Goal: Task Accomplishment & Management: Use online tool/utility

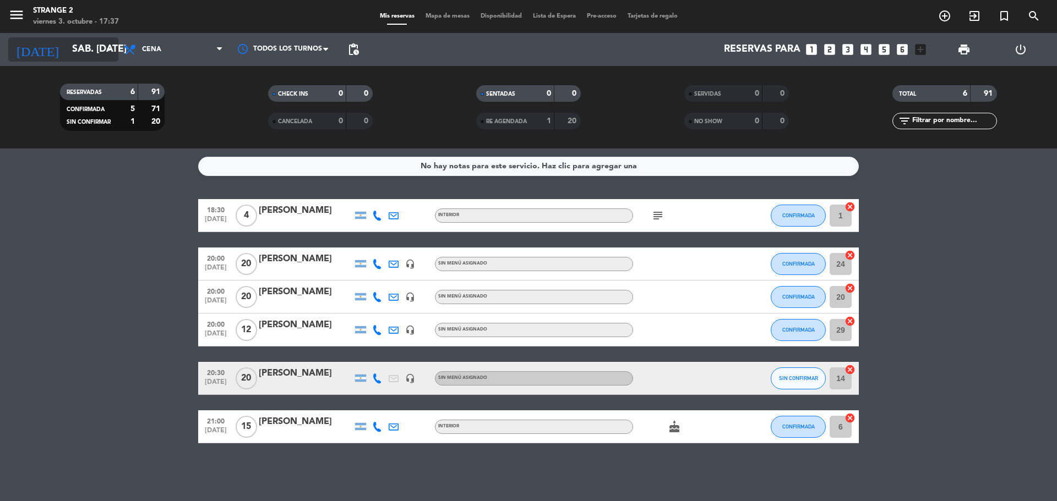
click at [67, 41] on input "sáb. [DATE]" at bounding box center [131, 50] width 128 height 22
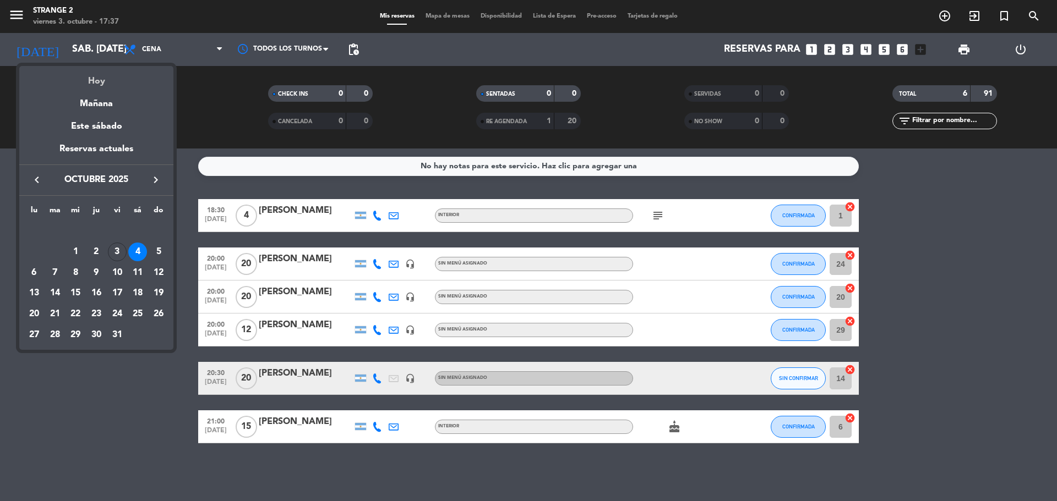
click at [100, 76] on div "Hoy" at bounding box center [96, 77] width 154 height 23
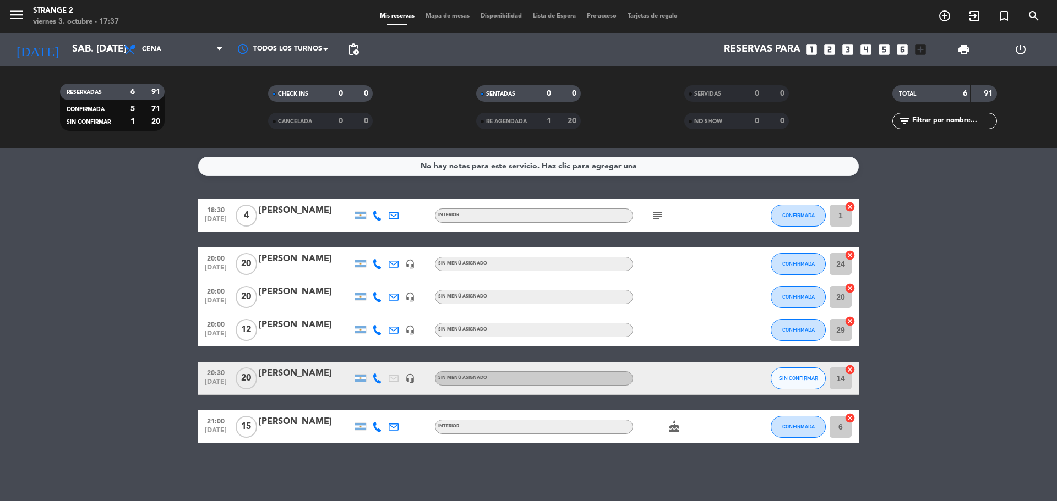
type input "vie. [DATE]"
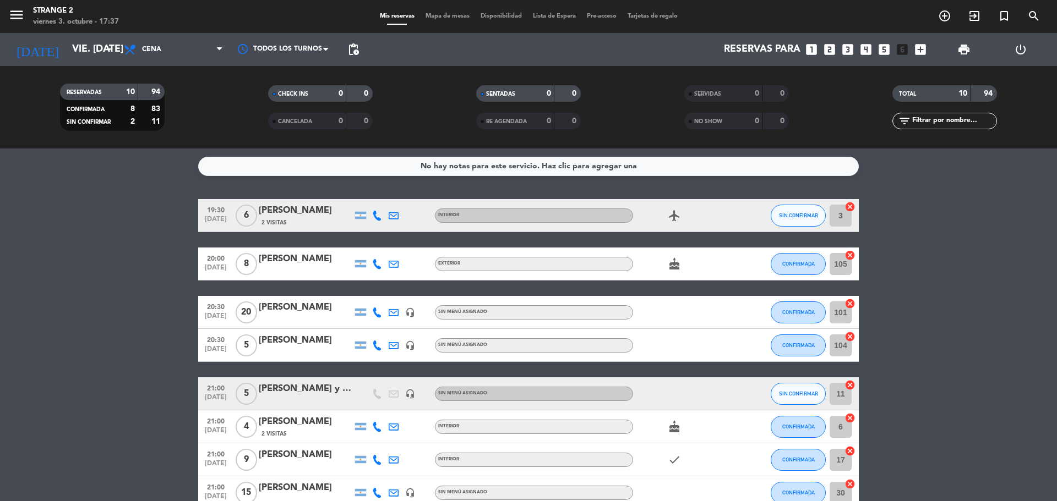
click at [456, 17] on span "Mapa de mesas" at bounding box center [447, 16] width 55 height 6
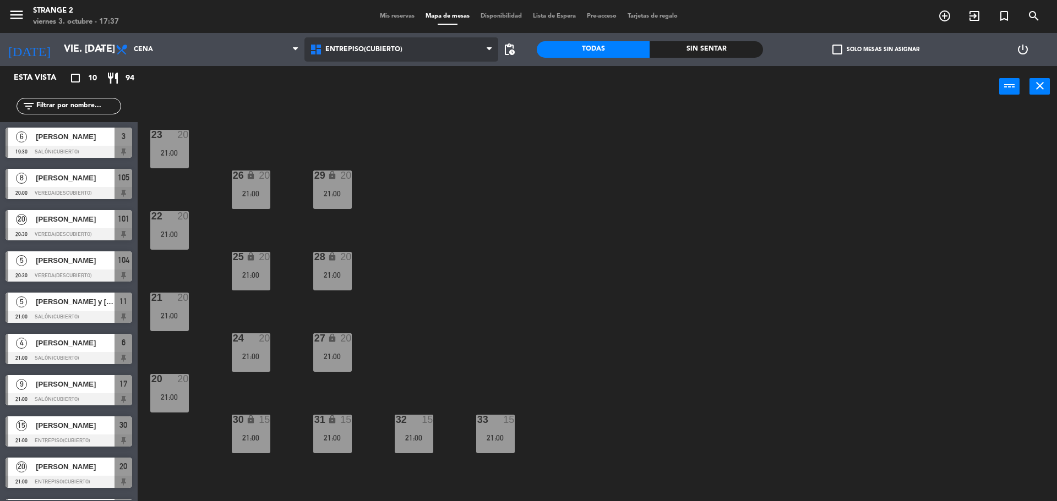
click at [357, 52] on span "Entrepiso(Cubierto)" at bounding box center [363, 50] width 77 height 8
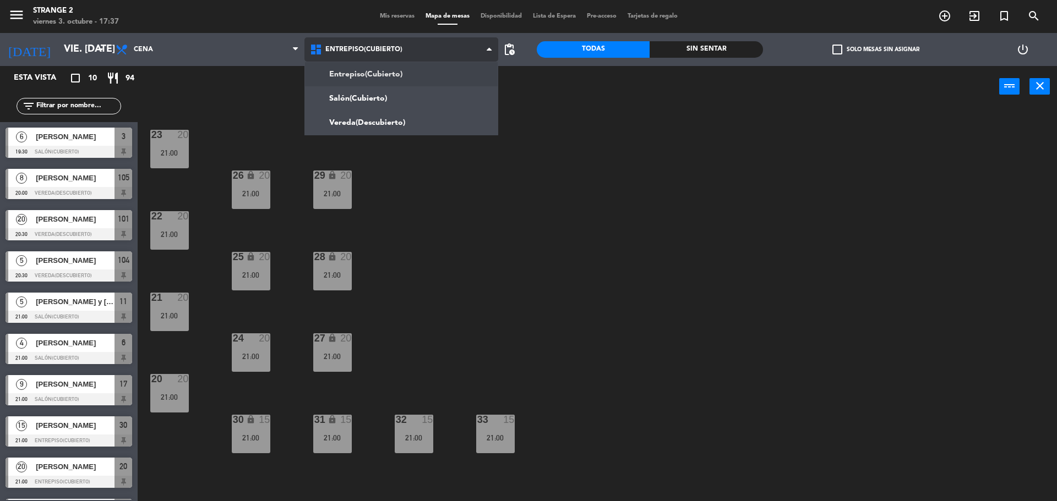
click at [371, 85] on ng-component "menu Strange 2 viernes 3. octubre - 17:37 Mis reservas Mapa de mesas Disponibil…" at bounding box center [528, 252] width 1057 height 504
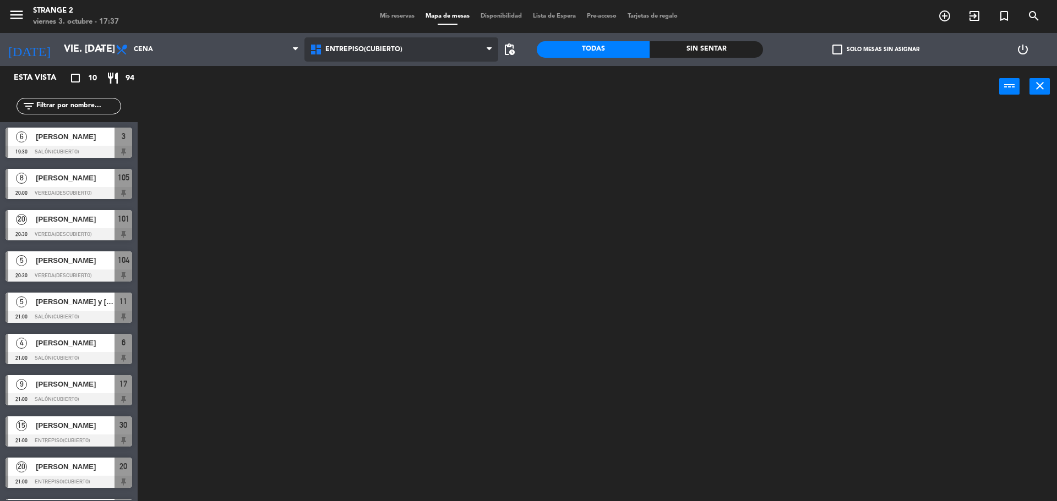
click at [363, 59] on span "Entrepiso(Cubierto)" at bounding box center [401, 49] width 194 height 24
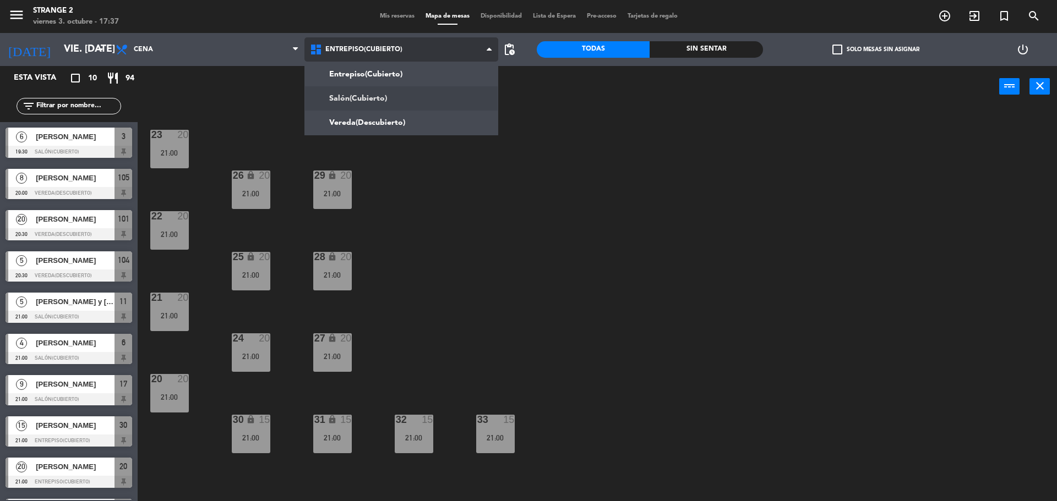
click at [362, 106] on ng-component "menu Strange 2 viernes 3. octubre - 17:37 Mis reservas Mapa de mesas Disponibil…" at bounding box center [528, 252] width 1057 height 504
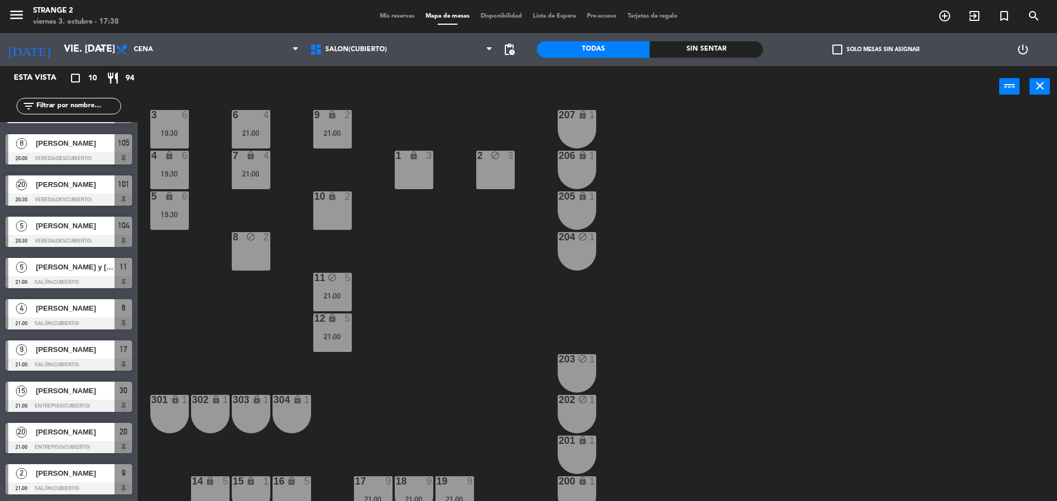
scroll to position [31, 0]
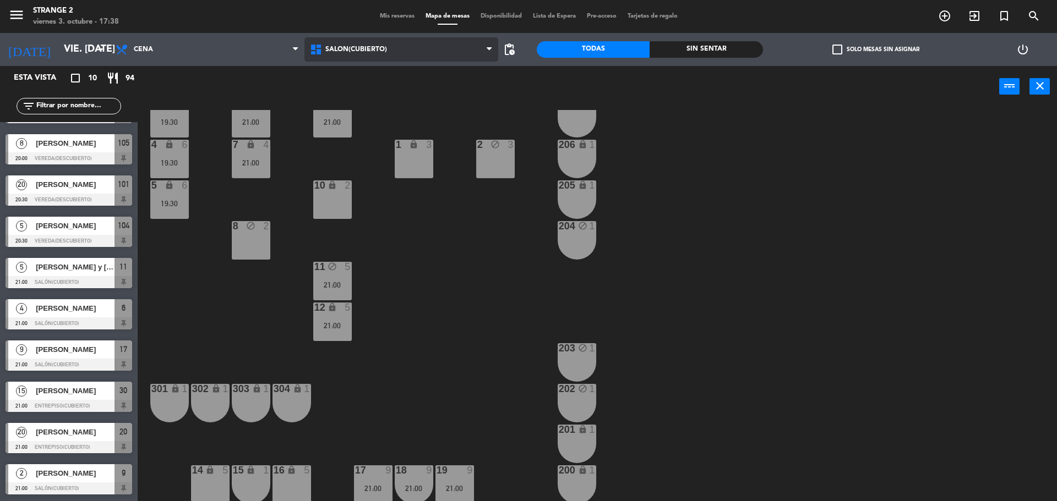
click at [360, 51] on span "Salón(Cubierto)" at bounding box center [356, 50] width 62 height 8
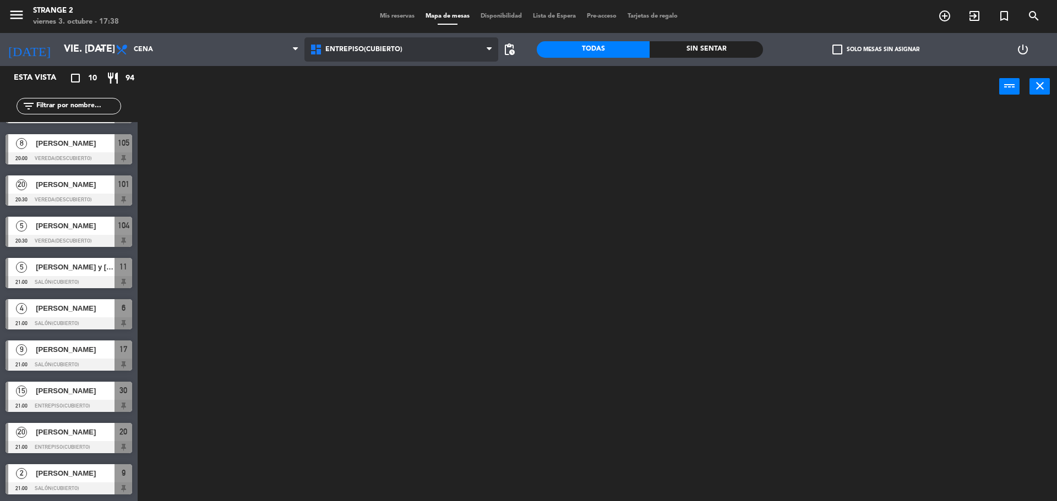
scroll to position [0, 0]
click at [360, 73] on ng-component "menu Strange 2 viernes 3. octubre - 17:38 Mis reservas Mapa de mesas Disponibil…" at bounding box center [528, 252] width 1057 height 504
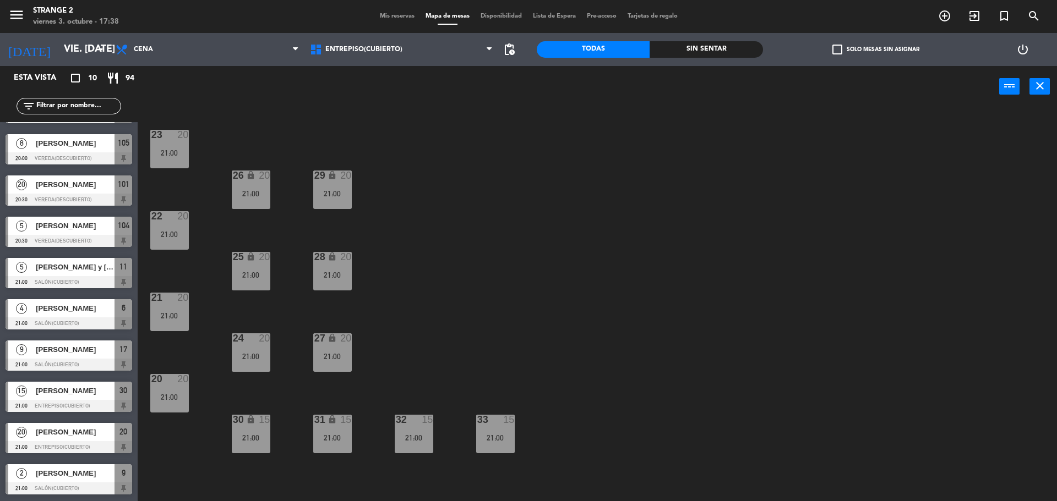
click at [338, 64] on div "Entrepiso(Cubierto) Salón(Cubierto) Vereda(Descubierto) Entrepiso(Cubierto) Ent…" at bounding box center [401, 49] width 194 height 33
click at [342, 48] on span "Entrepiso(Cubierto)" at bounding box center [363, 50] width 77 height 8
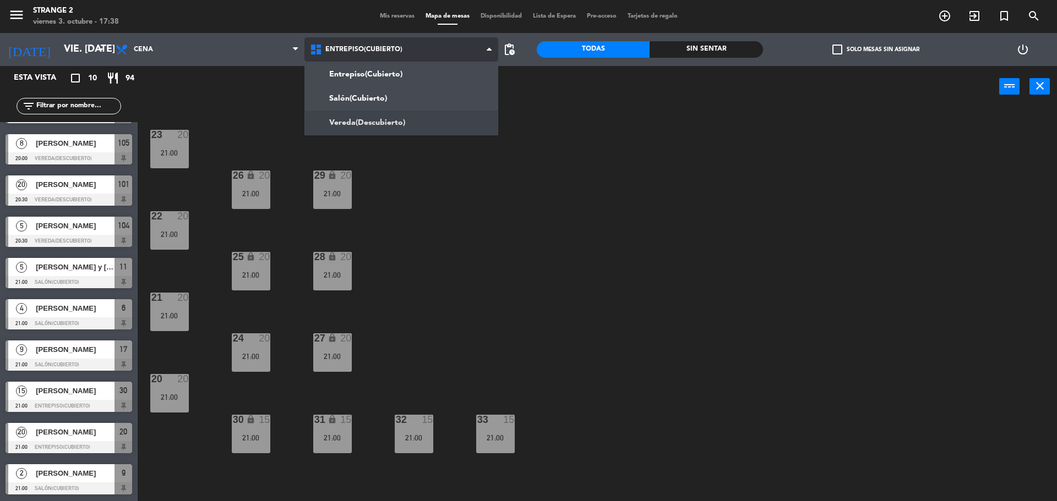
click at [358, 111] on ng-component "menu Strange 2 viernes 3. octubre - 17:38 Mis reservas Mapa de mesas Disponibil…" at bounding box center [528, 252] width 1057 height 504
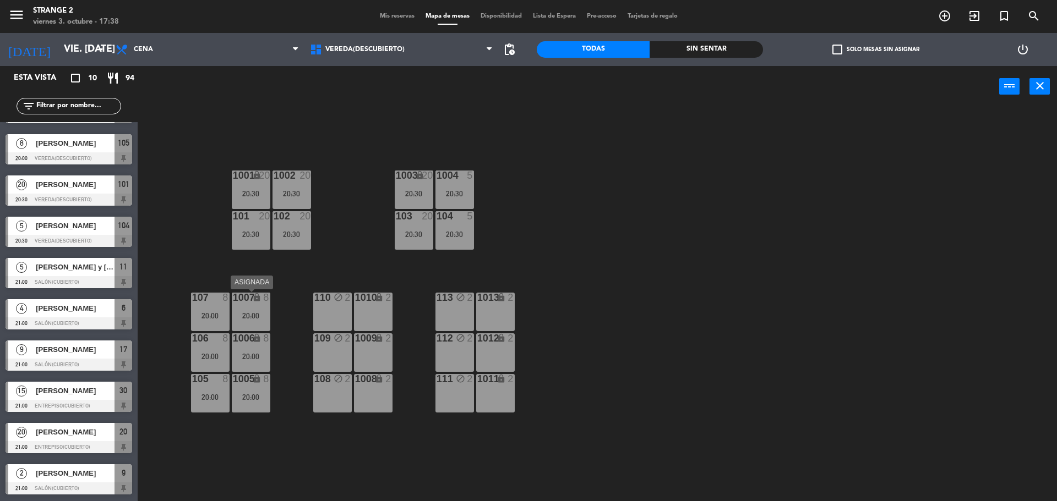
click at [250, 320] on div "1007 lock 8 20:00" at bounding box center [251, 312] width 39 height 39
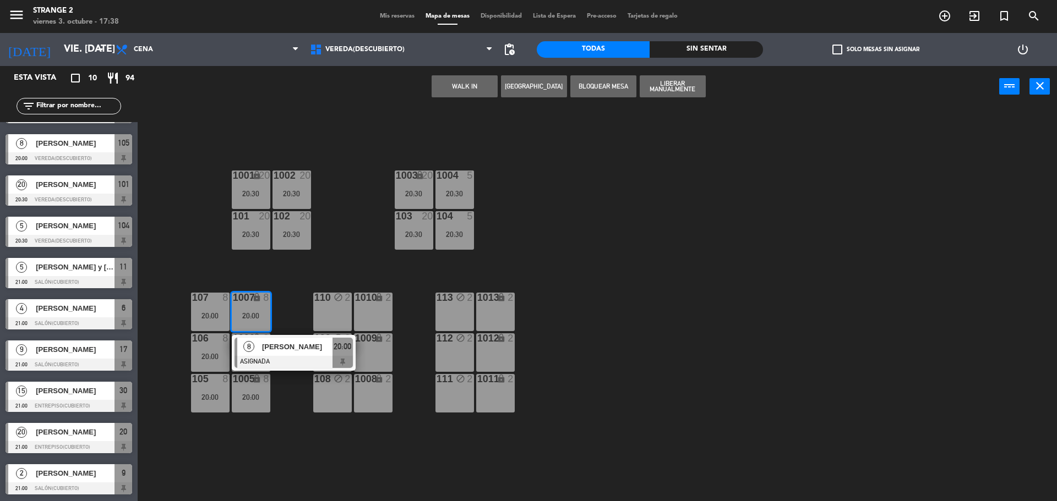
click at [315, 440] on div "1001 lock 20 20:30 1002 20 20:30 1003 lock 20 20:30 1004 5 20:30 101 20 20:30 1…" at bounding box center [602, 307] width 909 height 394
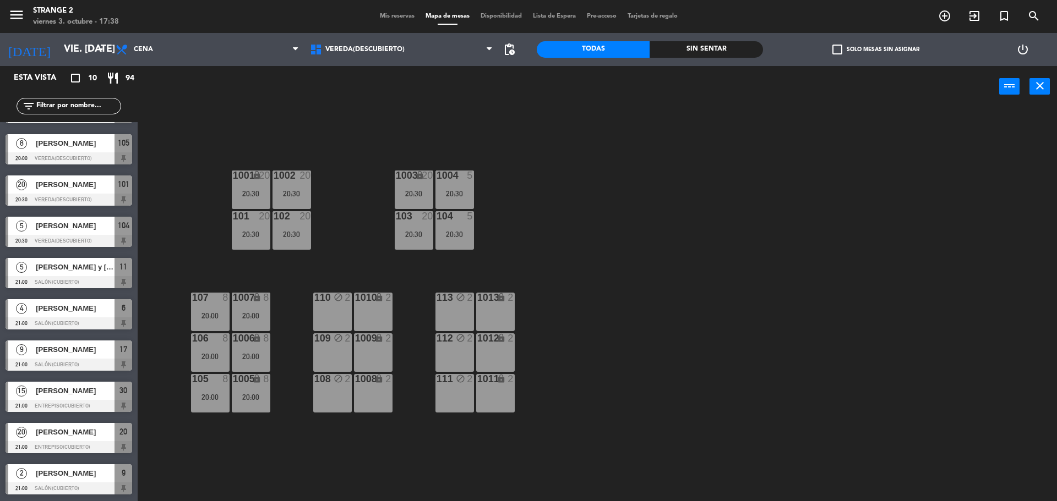
click at [315, 440] on div "1001 lock 20 20:30 1002 20 20:30 1003 lock 20 20:30 1004 5 20:30 101 20 20:30 1…" at bounding box center [602, 307] width 909 height 394
click at [418, 174] on icon "lock" at bounding box center [419, 175] width 9 height 9
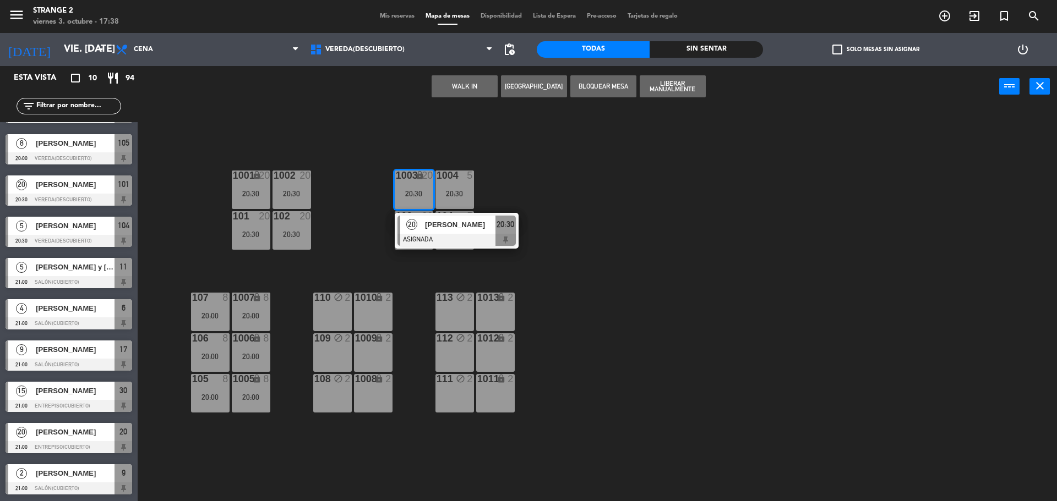
click at [561, 222] on div "1001 lock 20 20:30 1002 20 20:30 1003 lock 20 20:30 20 [PERSON_NAME] ASIGNADA 2…" at bounding box center [602, 307] width 909 height 394
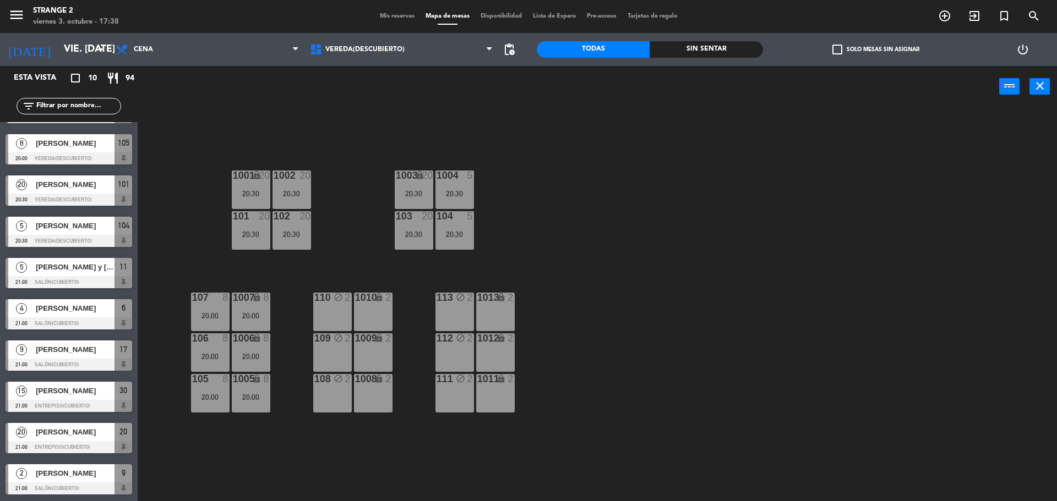
click at [397, 191] on div "20:30" at bounding box center [414, 194] width 39 height 8
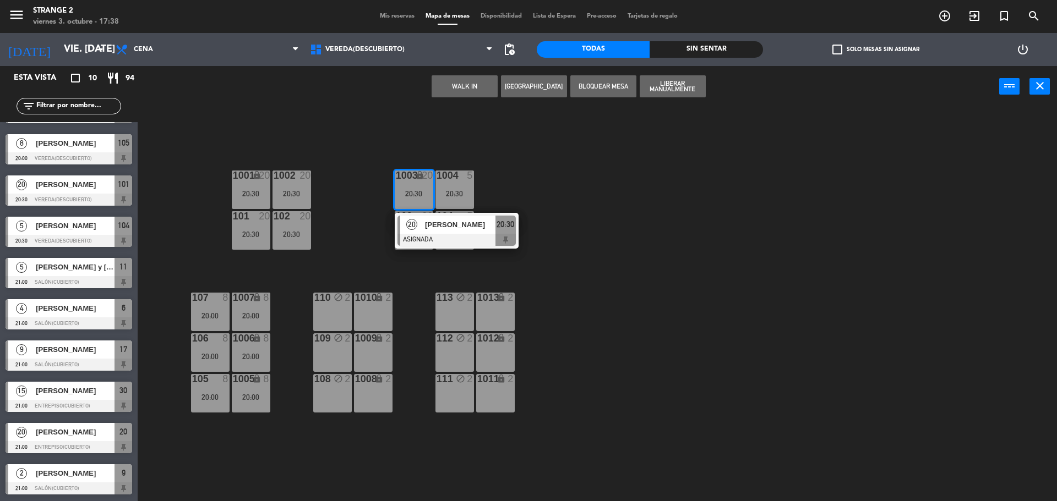
click at [366, 214] on div "1001 lock 20 20:30 1002 20 20:30 1003 lock 20 20:30 20 [PERSON_NAME] ASIGNADA 2…" at bounding box center [602, 307] width 909 height 394
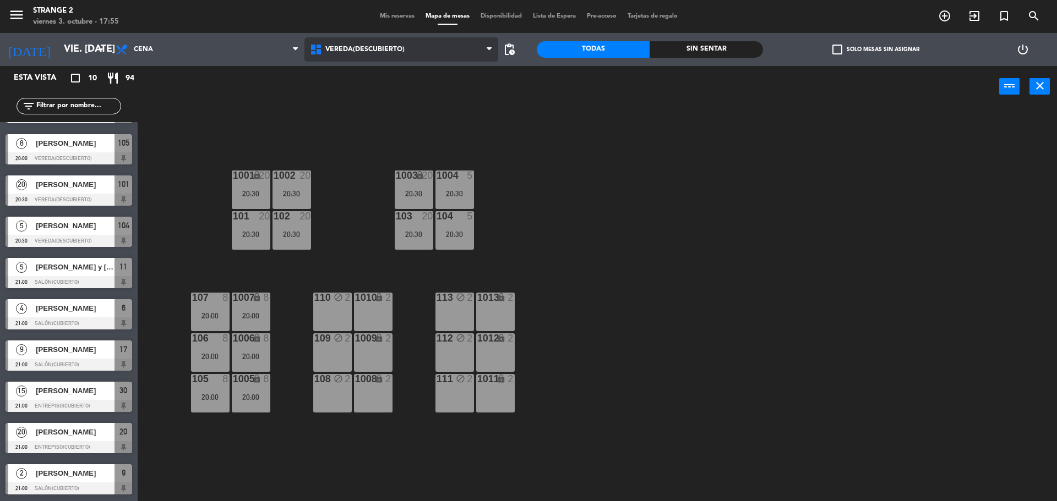
click at [390, 54] on span "Vereda(Descubierto)" at bounding box center [401, 49] width 194 height 24
click at [348, 52] on span "Vereda(Descubierto)" at bounding box center [364, 50] width 79 height 8
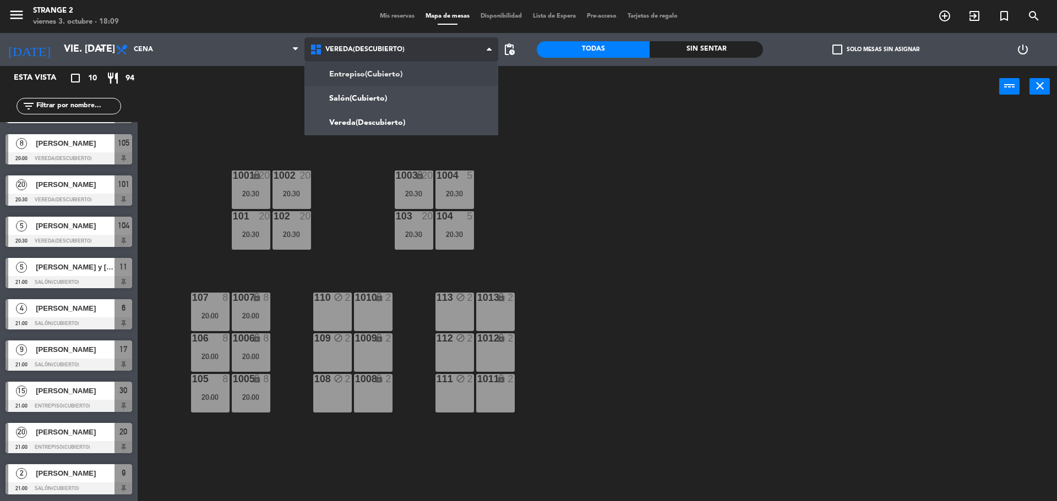
click at [370, 83] on ng-component "menu Strange 2 viernes 3. octubre - 18:09 Mis reservas Mapa de mesas Disponibil…" at bounding box center [528, 252] width 1057 height 504
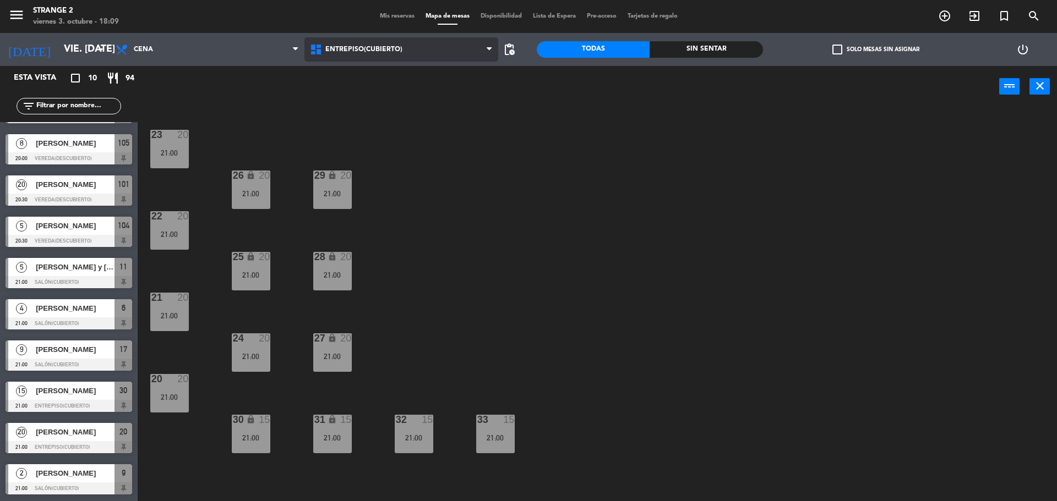
click at [342, 45] on span "Entrepiso(Cubierto)" at bounding box center [401, 49] width 194 height 24
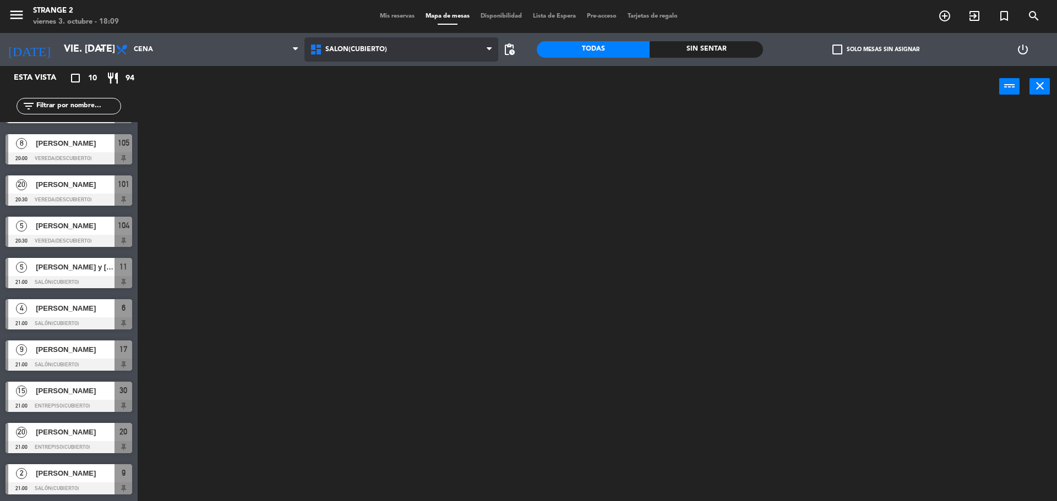
click at [337, 97] on ng-component "menu Strange 2 viernes 3. octubre - 18:09 Mis reservas Mapa de mesas Disponibil…" at bounding box center [528, 252] width 1057 height 504
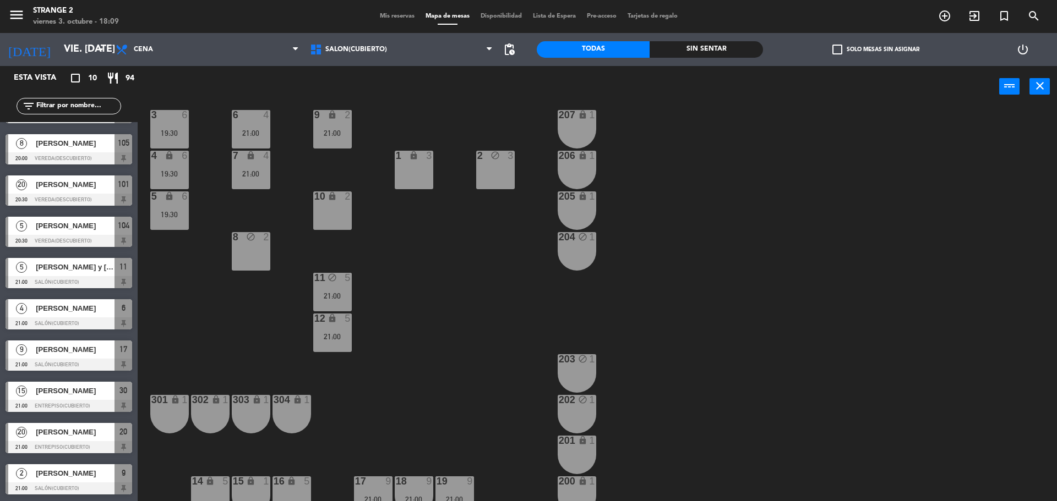
scroll to position [31, 0]
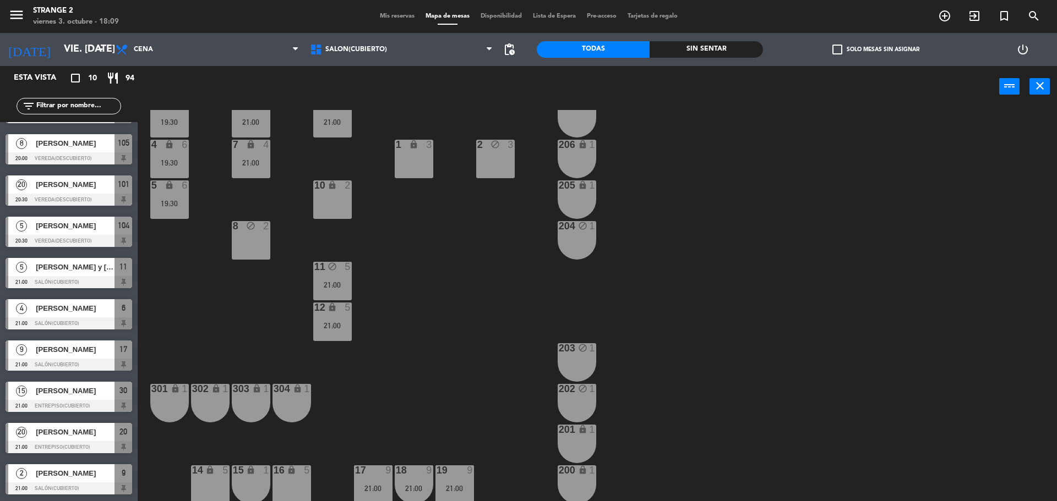
click at [202, 473] on div "lock" at bounding box center [210, 471] width 18 height 10
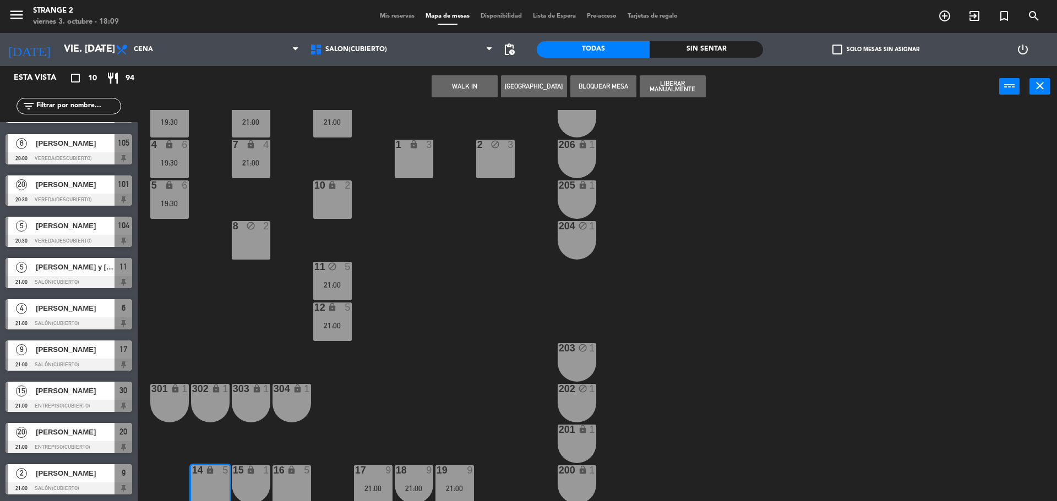
click at [480, 86] on button "WALK IN" at bounding box center [464, 86] width 66 height 22
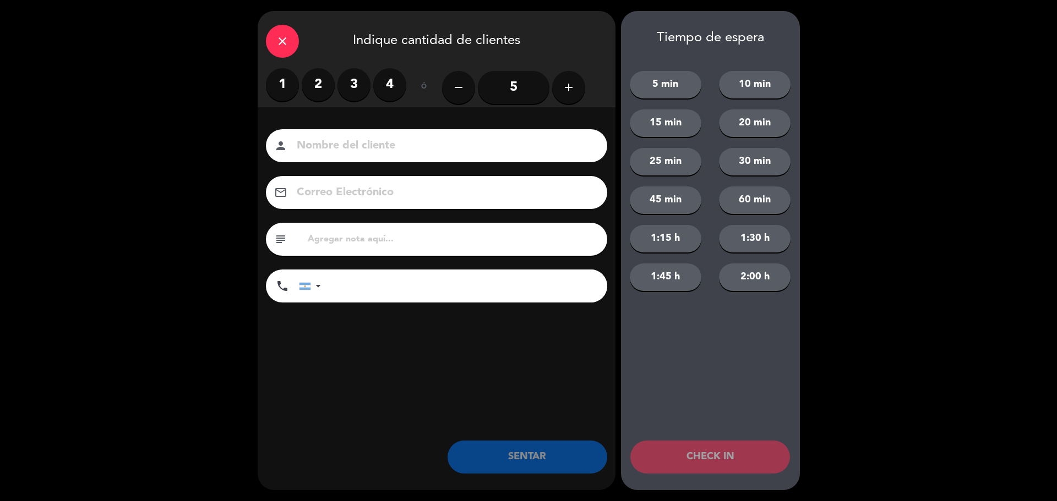
click at [318, 83] on label "2" at bounding box center [318, 84] width 33 height 33
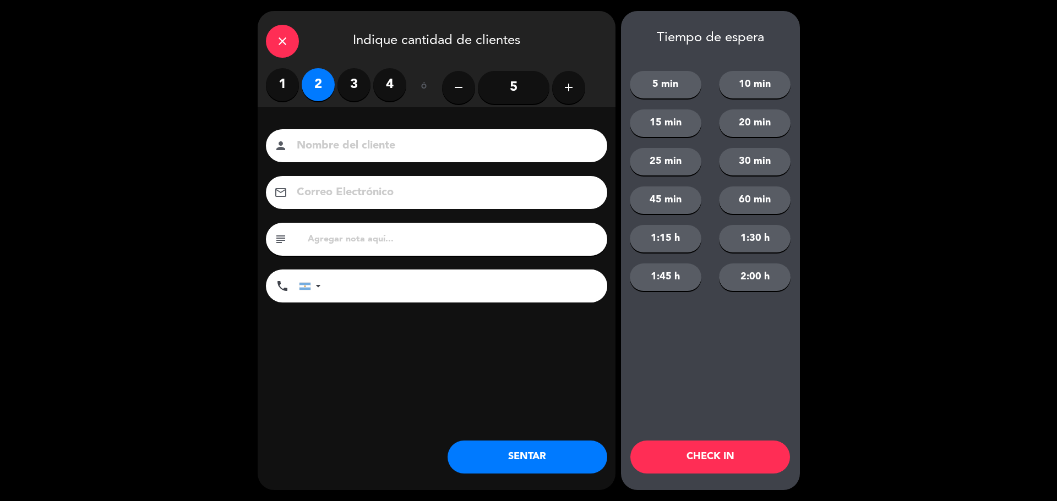
click at [520, 456] on button "SENTAR" at bounding box center [527, 457] width 160 height 33
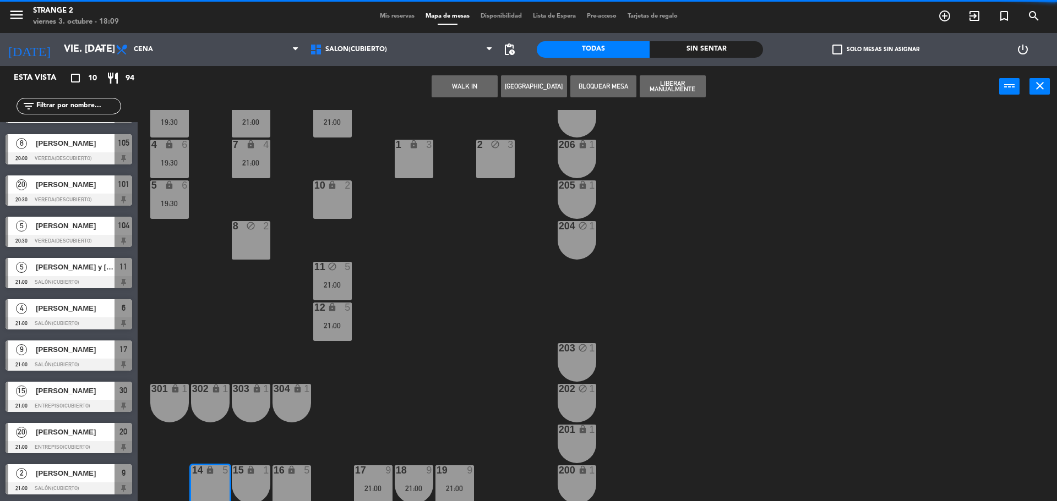
scroll to position [0, 0]
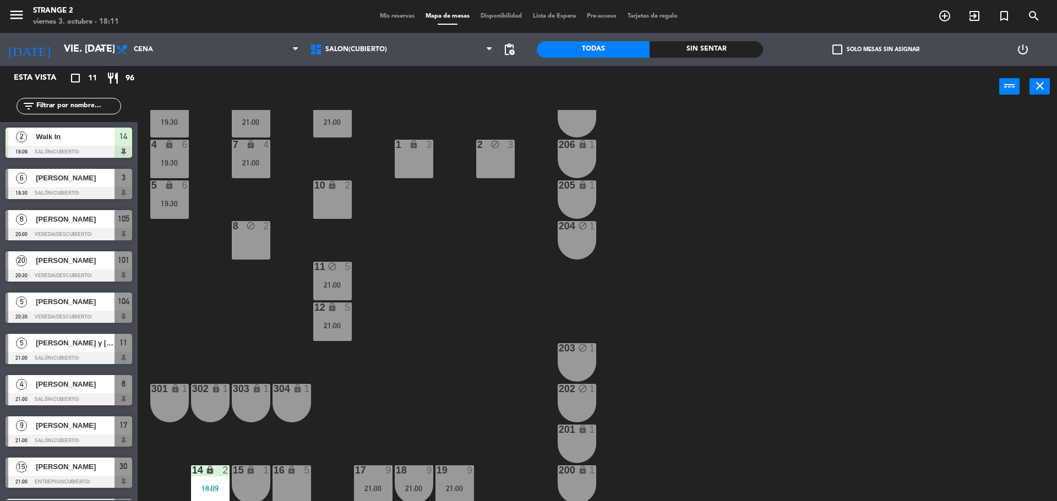
click at [419, 166] on div "1 lock 3" at bounding box center [414, 159] width 39 height 39
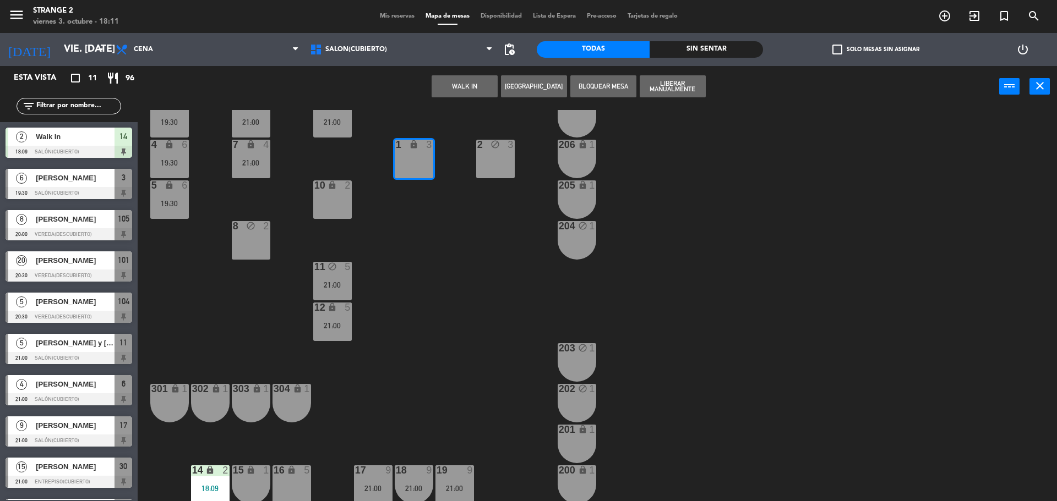
click at [496, 164] on div "2 block 3" at bounding box center [495, 159] width 39 height 39
click at [548, 84] on button "WALK IN" at bounding box center [534, 86] width 66 height 22
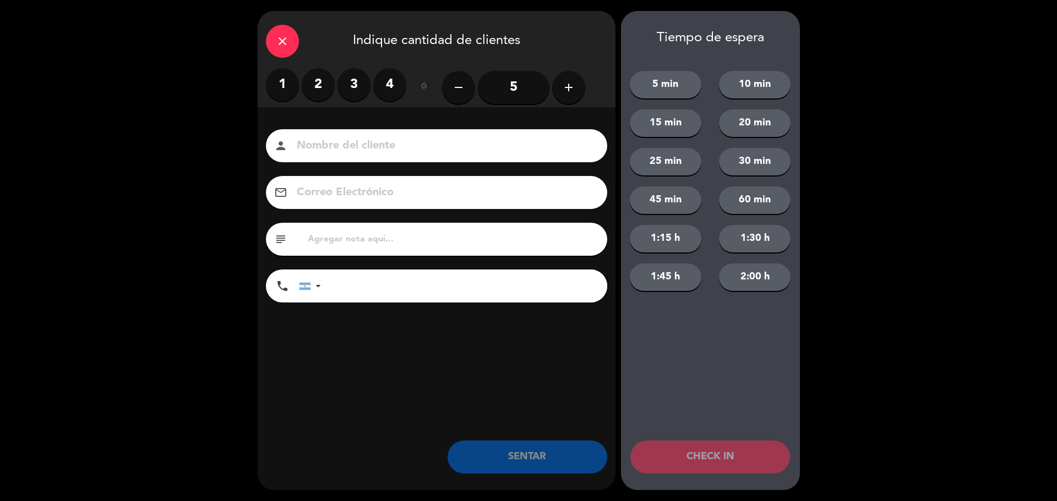
click at [393, 86] on label "4" at bounding box center [389, 84] width 33 height 33
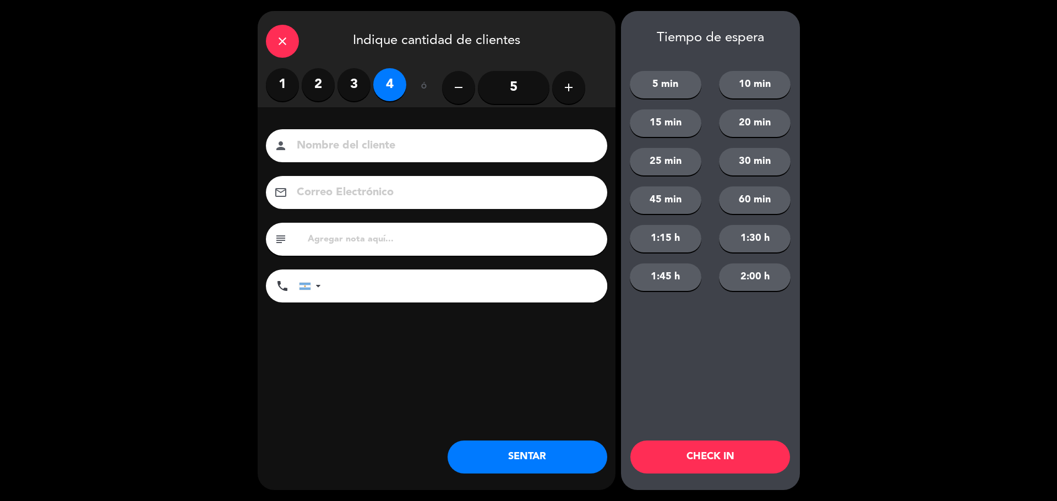
click at [562, 455] on button "SENTAR" at bounding box center [527, 457] width 160 height 33
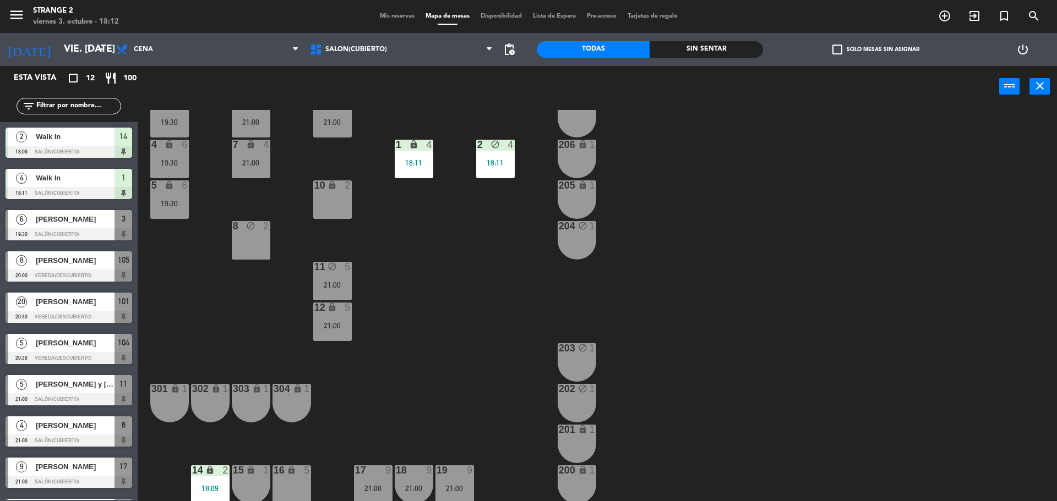
click at [927, 288] on div "3 6 19:30 6 4 21:00 9 lock 2 21:00 207 lock 1 4 lock 6 19:30 7 lock 4 21:00 206…" at bounding box center [602, 307] width 909 height 394
click at [257, 156] on div "7 lock 4 21:00" at bounding box center [251, 159] width 39 height 39
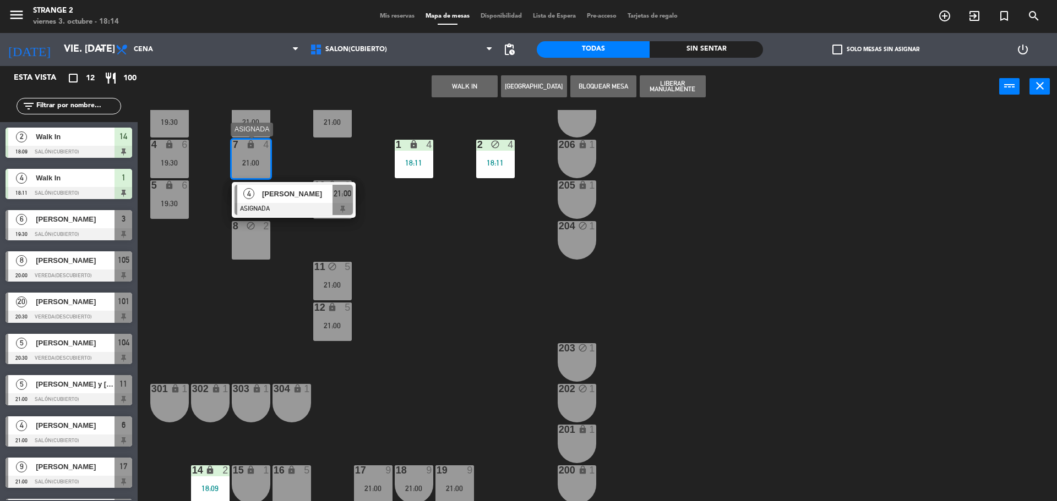
click at [304, 198] on span "[PERSON_NAME]" at bounding box center [297, 194] width 70 height 12
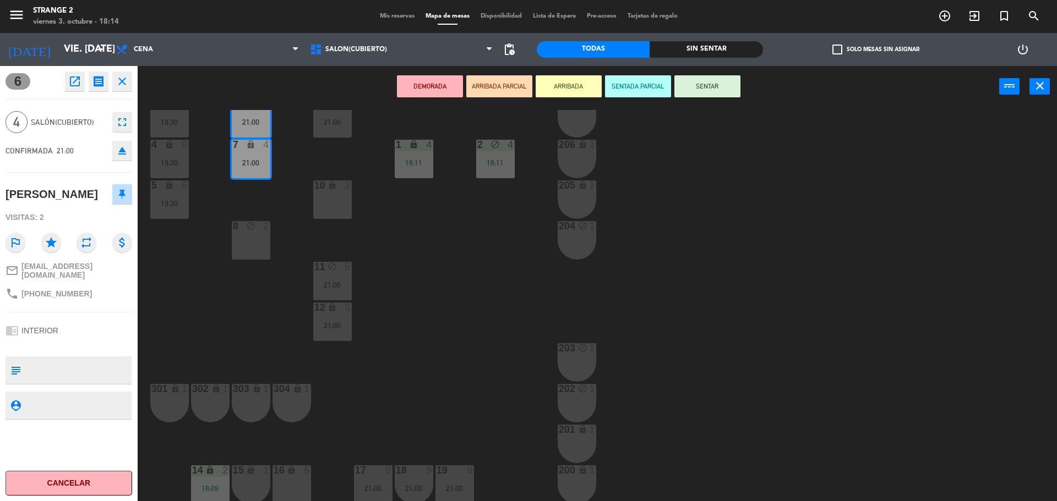
click at [116, 153] on icon "eject" at bounding box center [122, 150] width 13 height 13
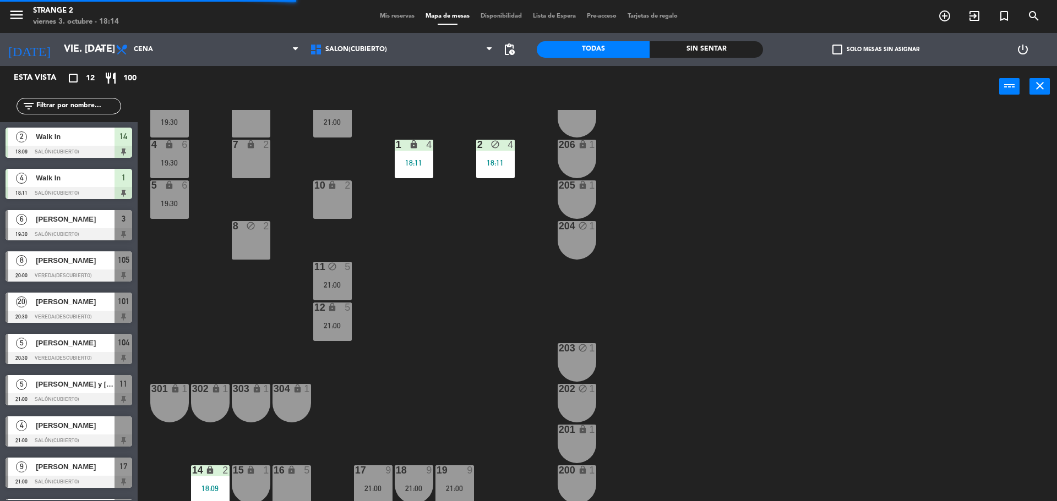
click at [249, 165] on div "7 lock 2" at bounding box center [251, 159] width 39 height 39
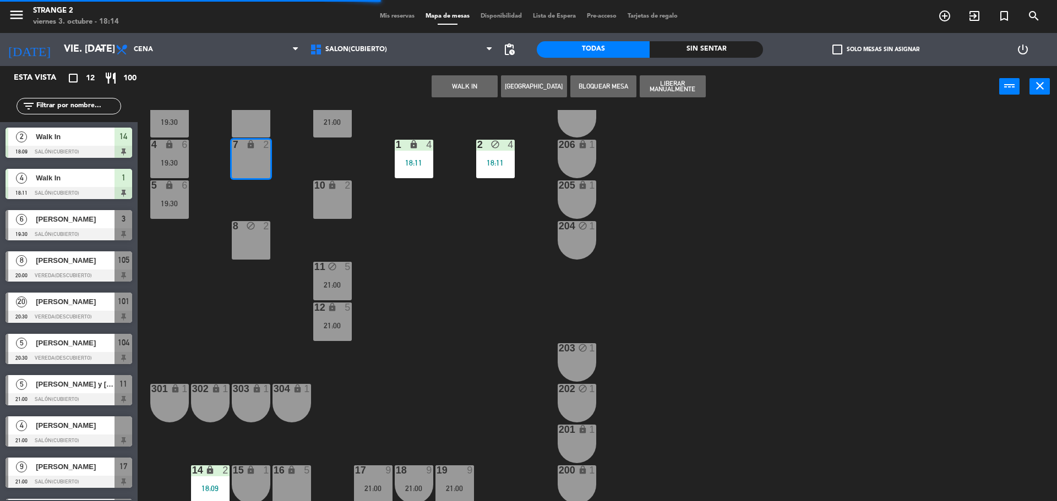
click at [491, 88] on button "WALK IN" at bounding box center [464, 86] width 66 height 22
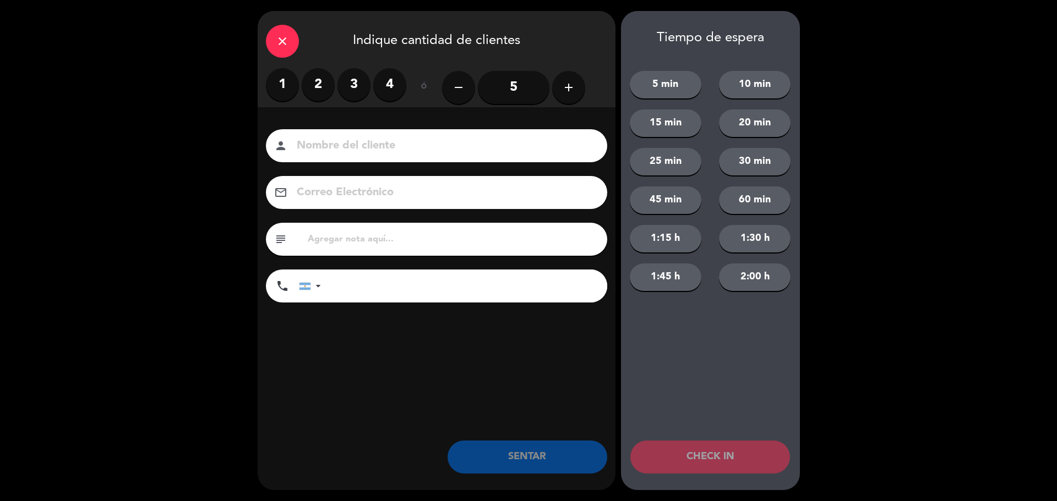
click at [332, 88] on label "2" at bounding box center [318, 84] width 33 height 33
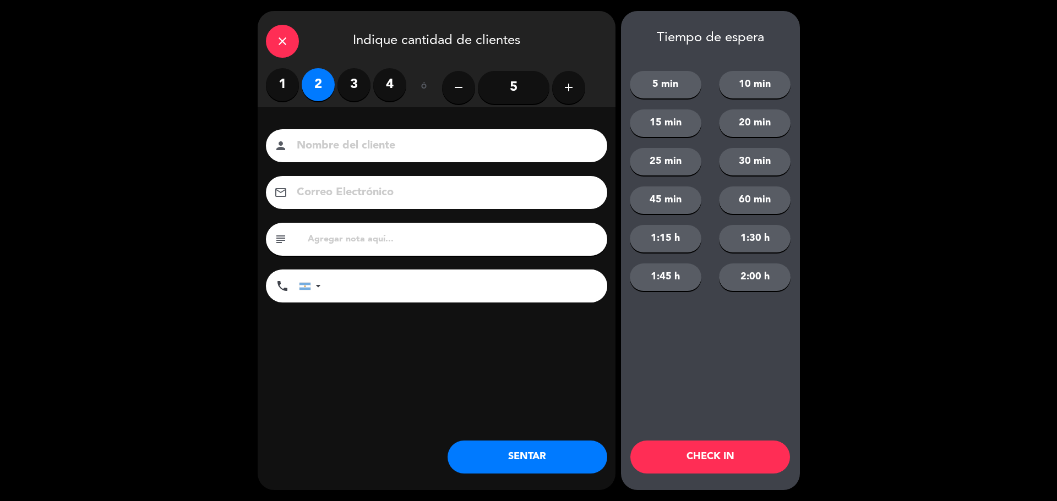
click at [347, 81] on label "3" at bounding box center [353, 84] width 33 height 33
click at [507, 453] on button "SENTAR" at bounding box center [527, 457] width 160 height 33
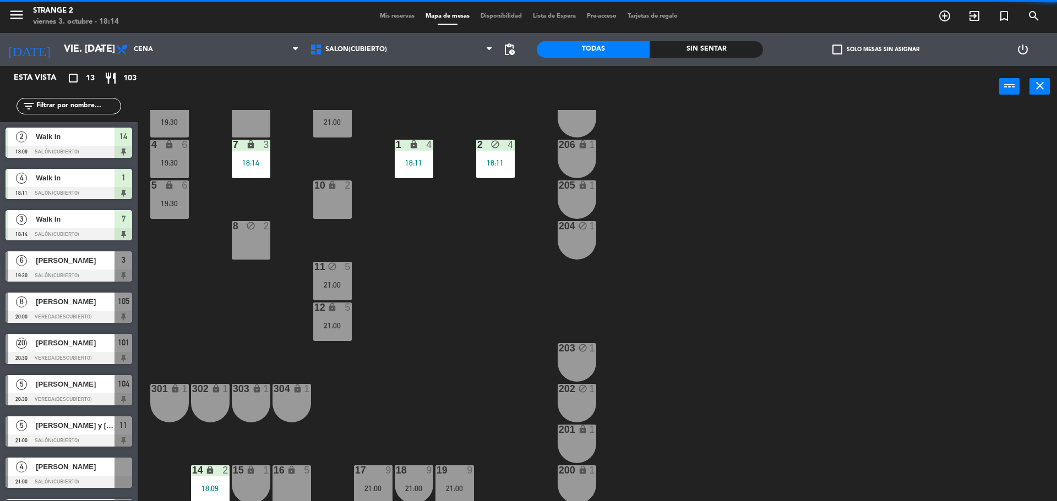
click at [91, 469] on span "[PERSON_NAME]" at bounding box center [75, 467] width 79 height 12
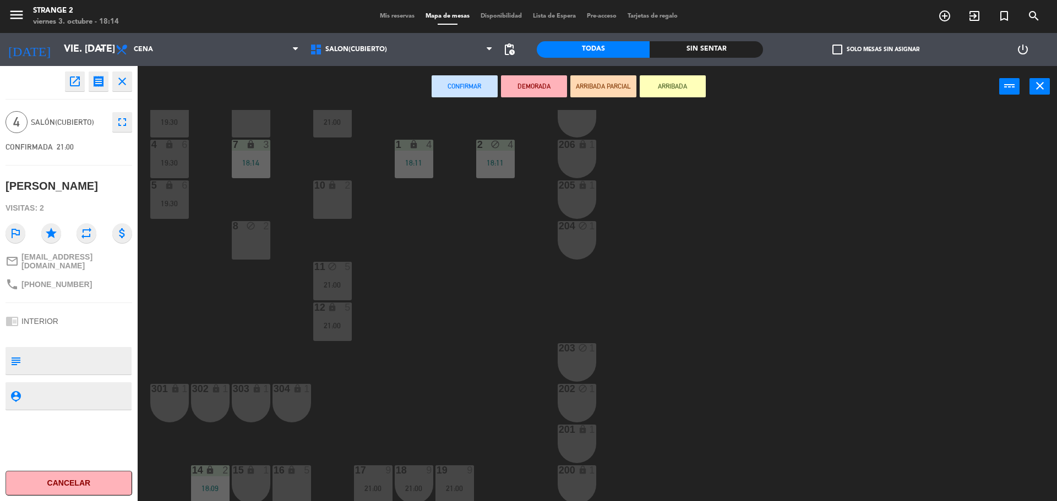
click at [254, 124] on div "6 4" at bounding box center [251, 118] width 39 height 39
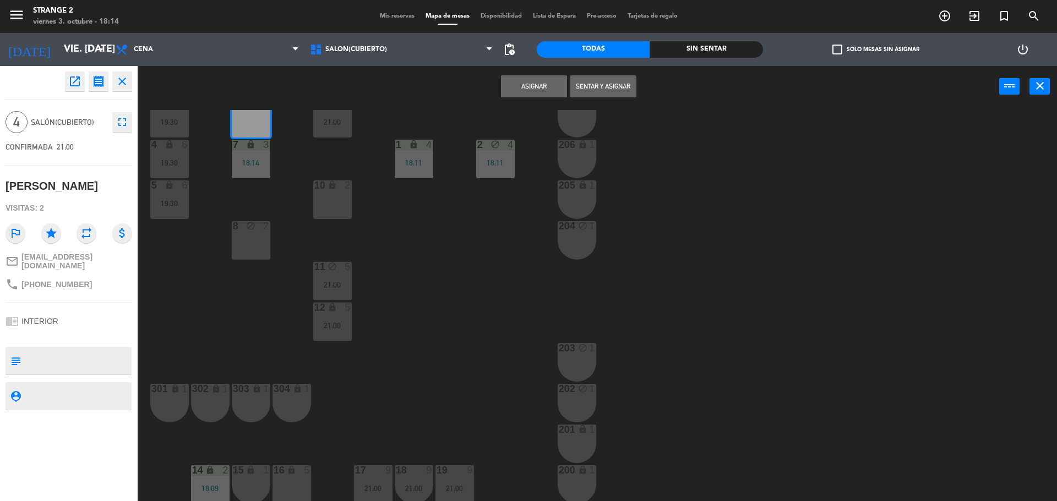
click at [537, 86] on button "Asignar" at bounding box center [534, 86] width 66 height 22
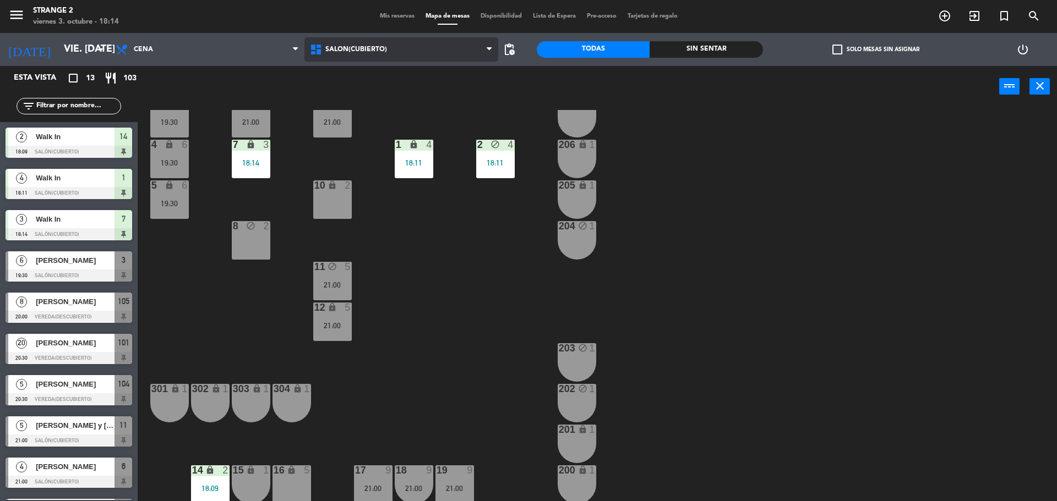
click at [341, 42] on span "Salón(Cubierto)" at bounding box center [401, 49] width 194 height 24
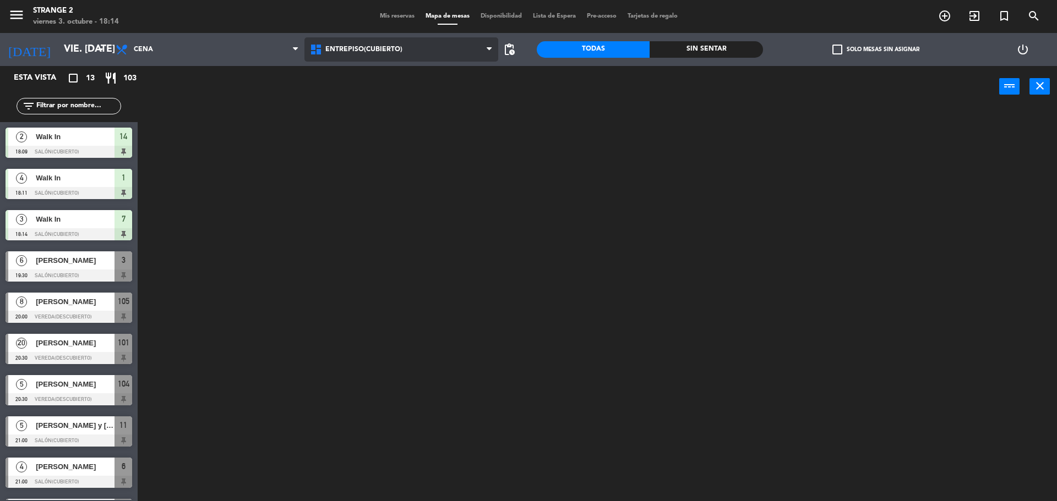
click at [336, 75] on ng-component "menu Strange 2 viernes 3. octubre - 18:14 Mis reservas Mapa de mesas Disponibil…" at bounding box center [528, 252] width 1057 height 504
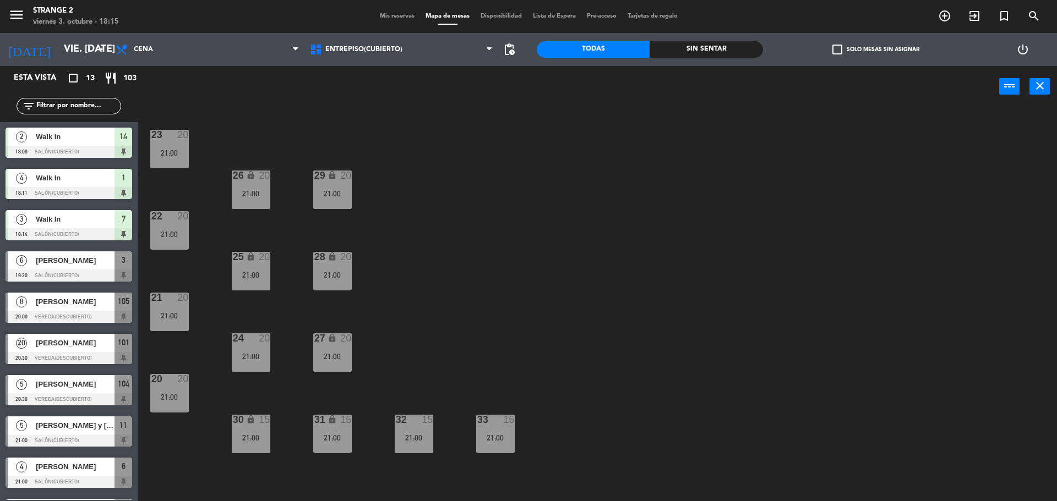
click at [357, 127] on div "23 20 21:00 29 lock 20 21:00 26 lock 20 21:00 22 20 21:00 25 lock 20 21:00 28 l…" at bounding box center [602, 307] width 909 height 394
click at [345, 48] on span "Entrepiso(Cubierto)" at bounding box center [363, 50] width 77 height 8
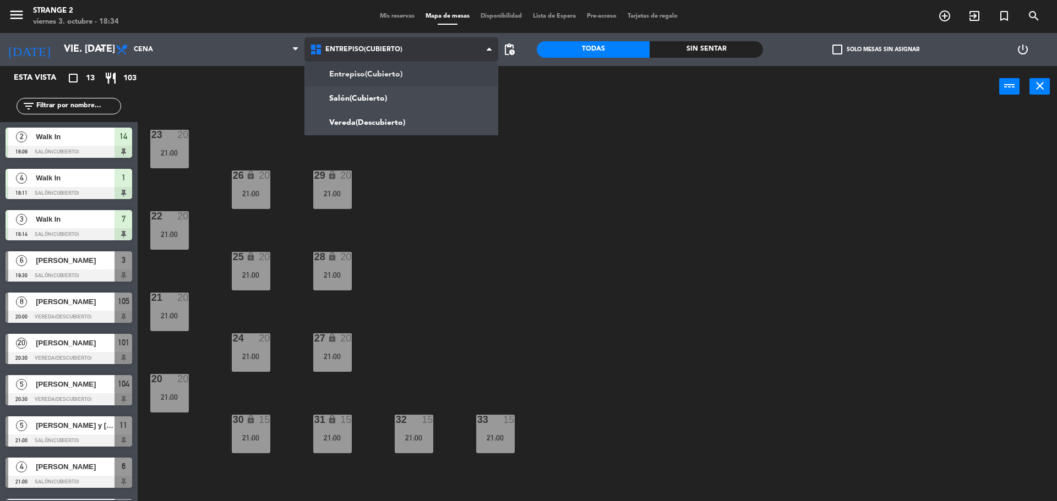
click at [360, 123] on ng-component "menu Strange 2 viernes 3. octubre - 18:34 Mis reservas Mapa de mesas Disponibil…" at bounding box center [528, 252] width 1057 height 504
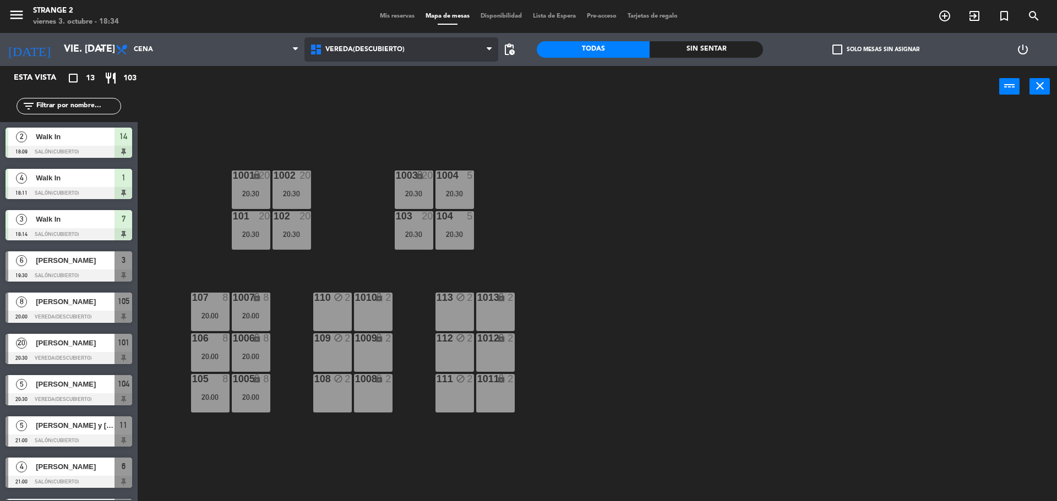
click at [351, 51] on span "Vereda(Descubierto)" at bounding box center [364, 50] width 79 height 8
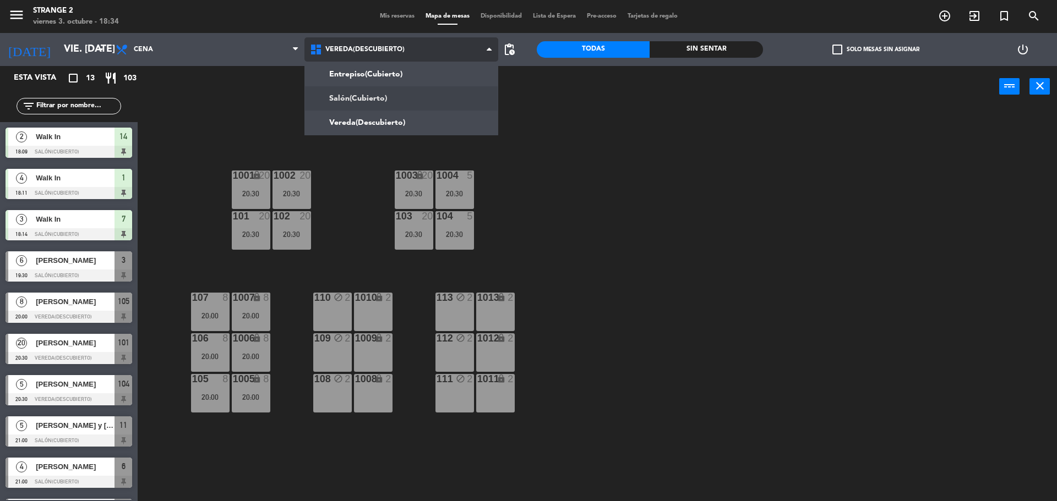
click at [365, 103] on ng-component "menu Strange 2 viernes 3. octubre - 18:34 Mis reservas Mapa de mesas Disponibil…" at bounding box center [528, 252] width 1057 height 504
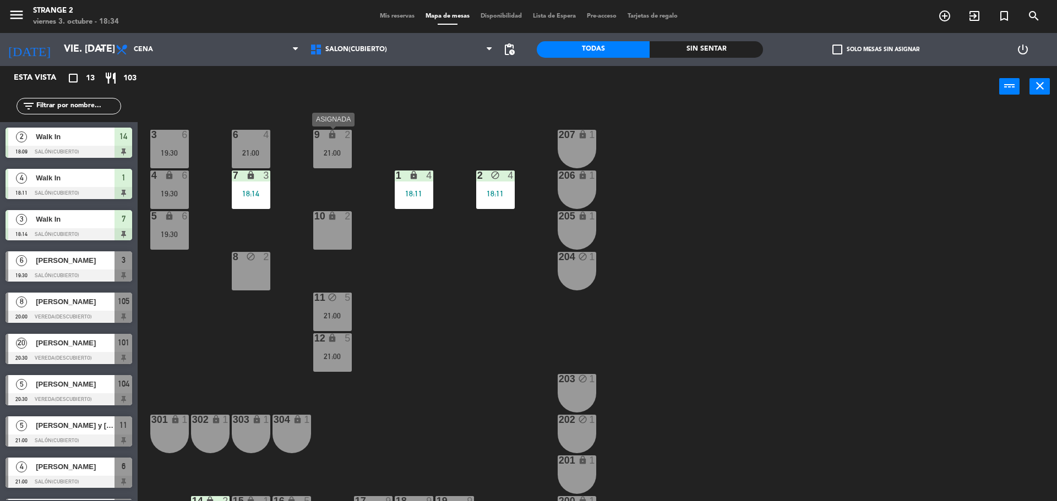
click at [337, 154] on div "21:00" at bounding box center [332, 153] width 39 height 8
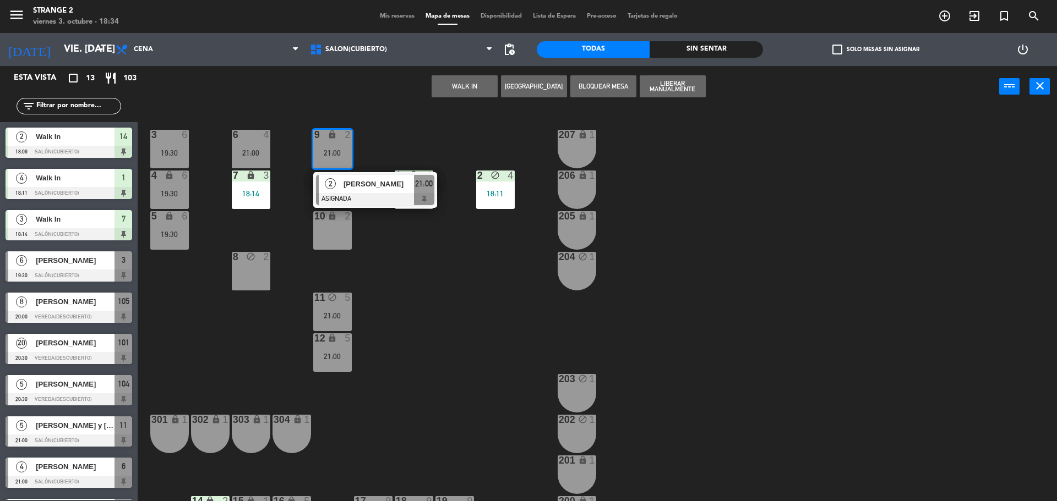
click at [325, 232] on div "10 lock 2" at bounding box center [332, 230] width 39 height 39
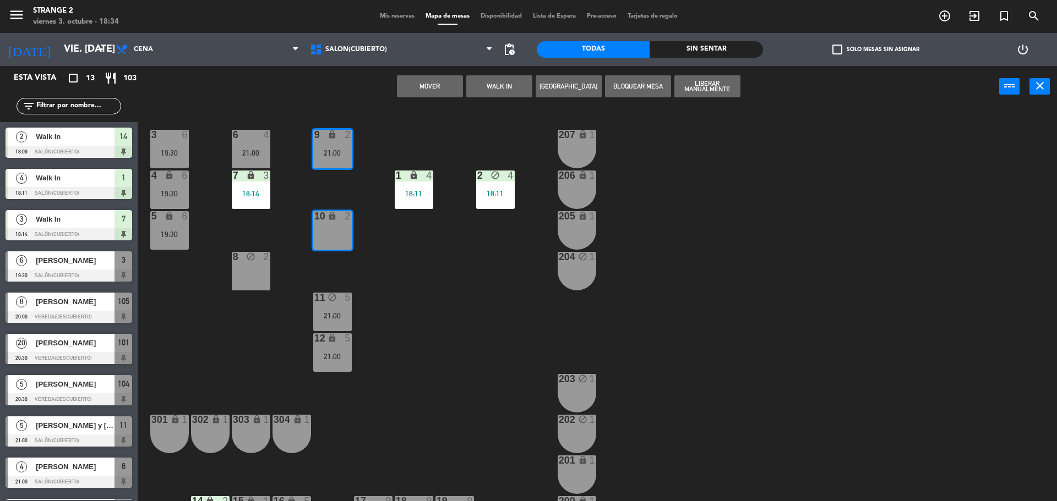
click at [434, 83] on button "Mover" at bounding box center [430, 86] width 66 height 22
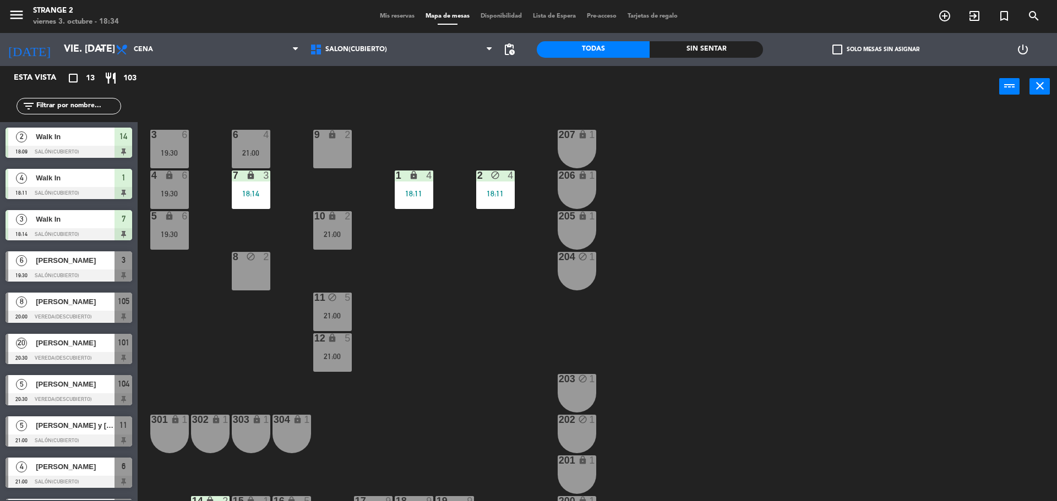
click at [333, 146] on div "9 lock 2" at bounding box center [332, 149] width 39 height 39
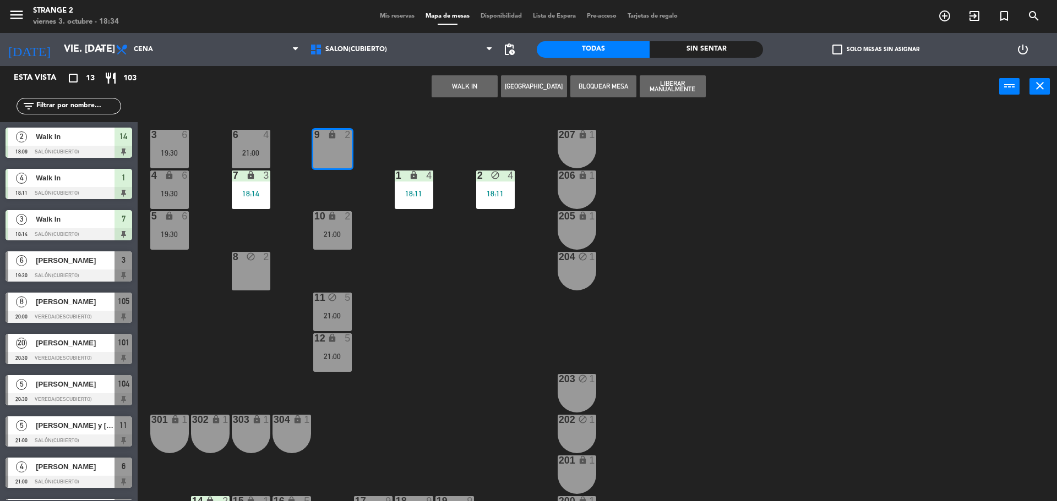
click at [457, 90] on button "WALK IN" at bounding box center [464, 86] width 66 height 22
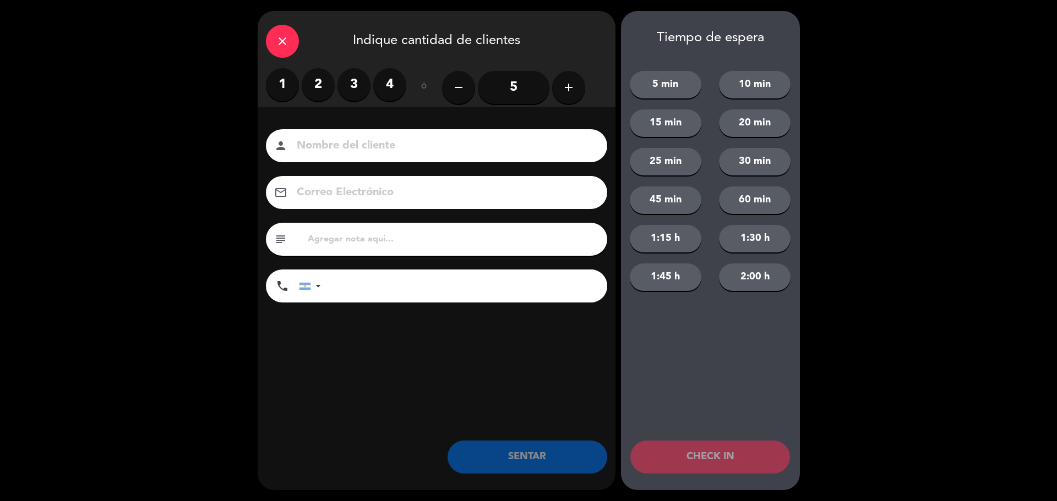
click at [320, 87] on label "2" at bounding box center [318, 84] width 33 height 33
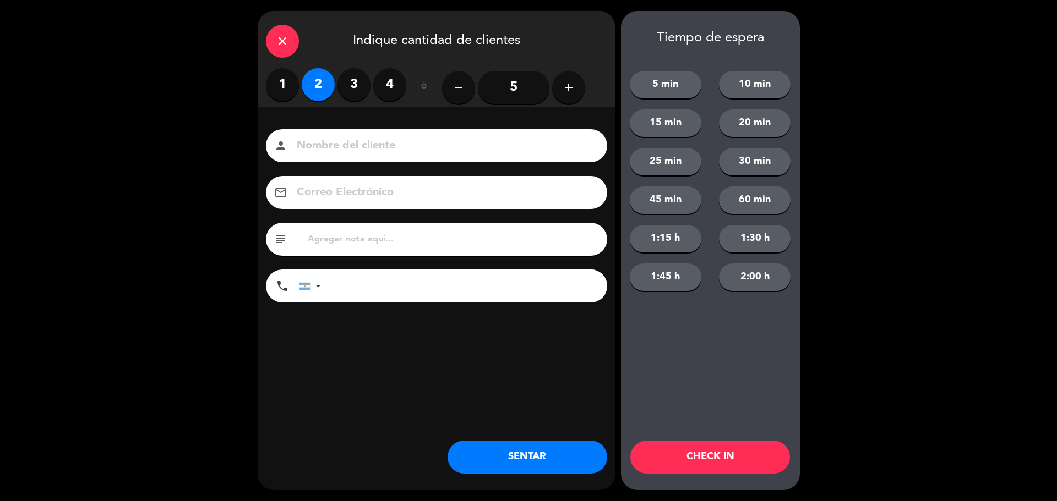
click at [551, 463] on button "SENTAR" at bounding box center [527, 457] width 160 height 33
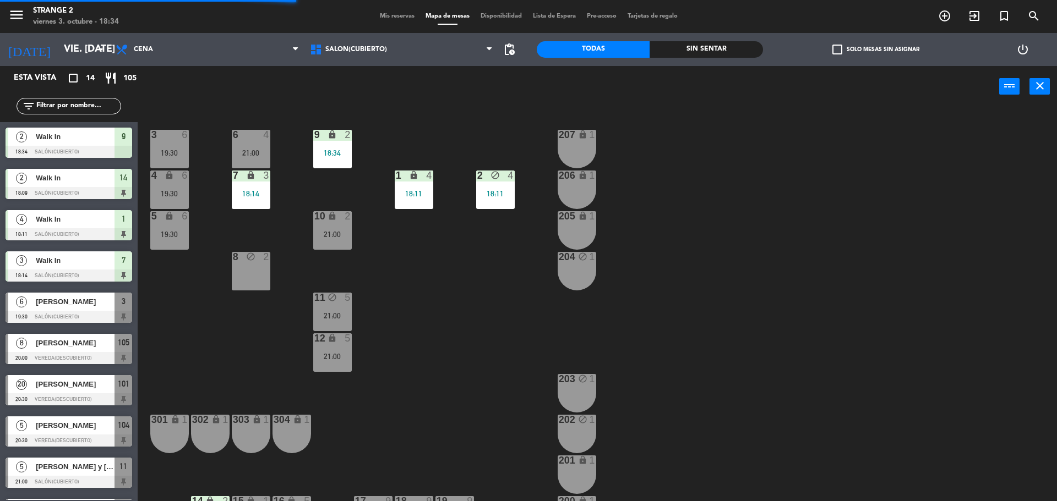
click at [167, 161] on div "3 6 19:30" at bounding box center [169, 149] width 39 height 39
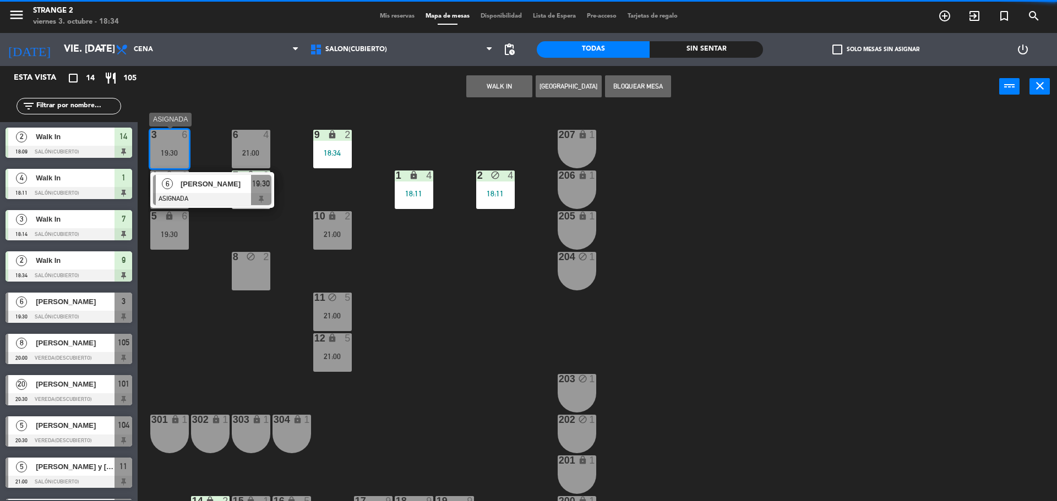
click at [192, 193] on div at bounding box center [212, 199] width 118 height 12
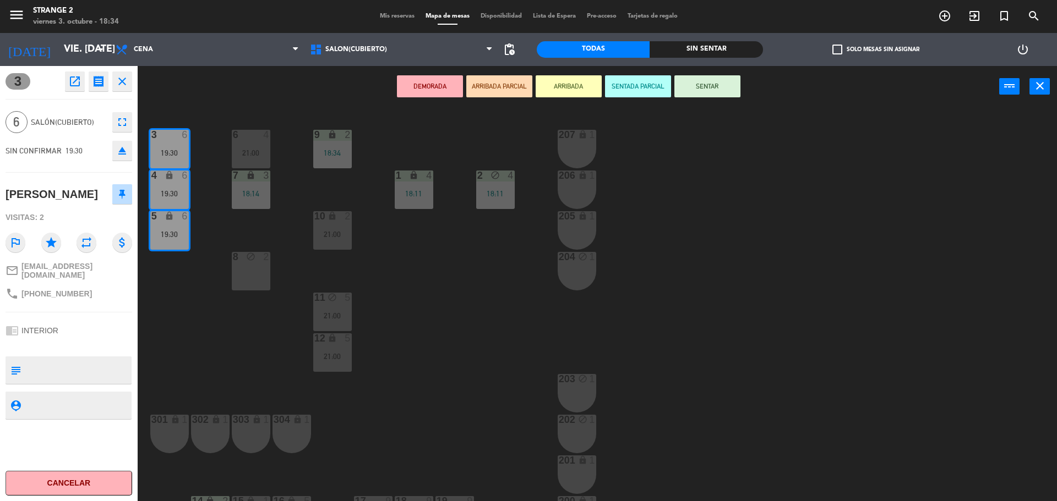
click at [121, 151] on icon "eject" at bounding box center [122, 150] width 13 height 13
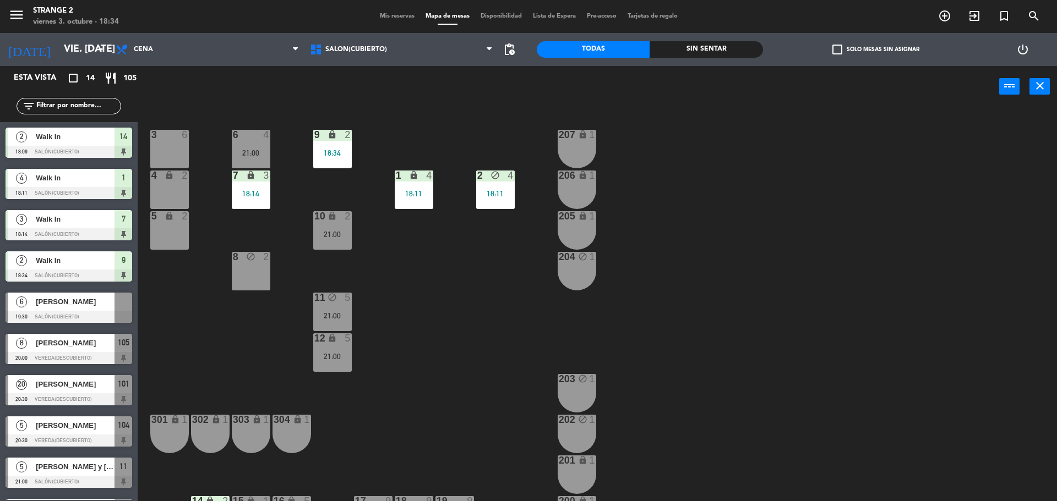
click at [81, 311] on div at bounding box center [69, 317] width 127 height 12
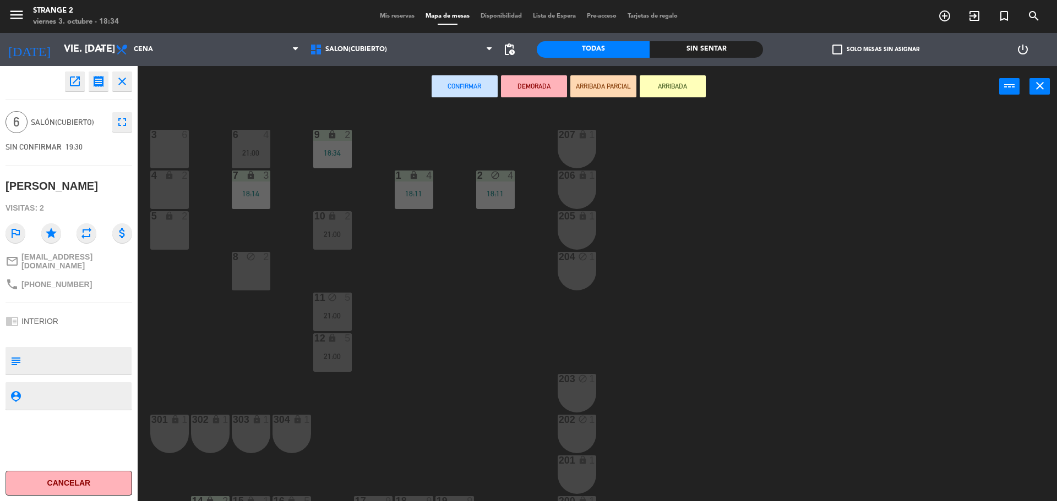
drag, startPoint x: 162, startPoint y: 233, endPoint x: 177, endPoint y: 206, distance: 31.5
click at [163, 232] on div "5 lock 2" at bounding box center [169, 230] width 39 height 39
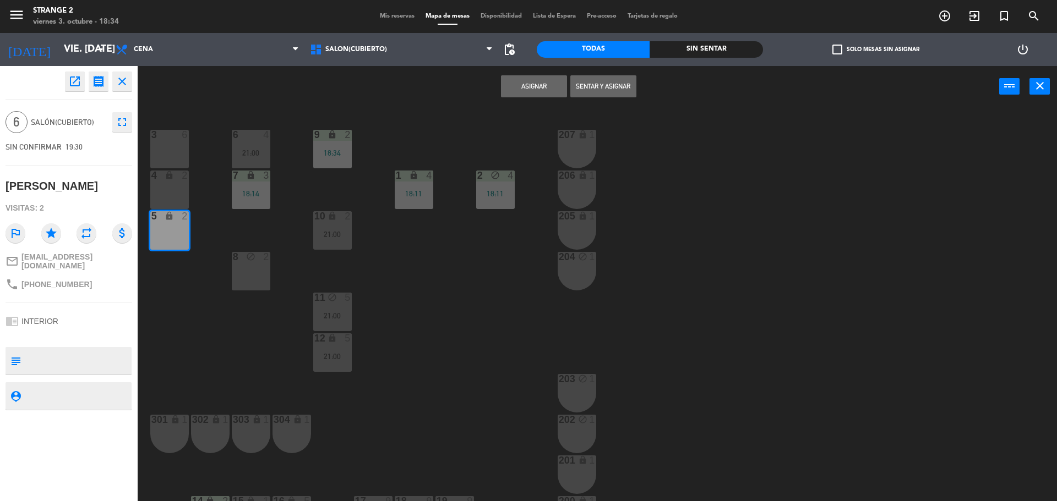
click at [178, 177] on div "lock" at bounding box center [169, 176] width 18 height 10
click at [536, 91] on button "Asignar" at bounding box center [534, 86] width 66 height 22
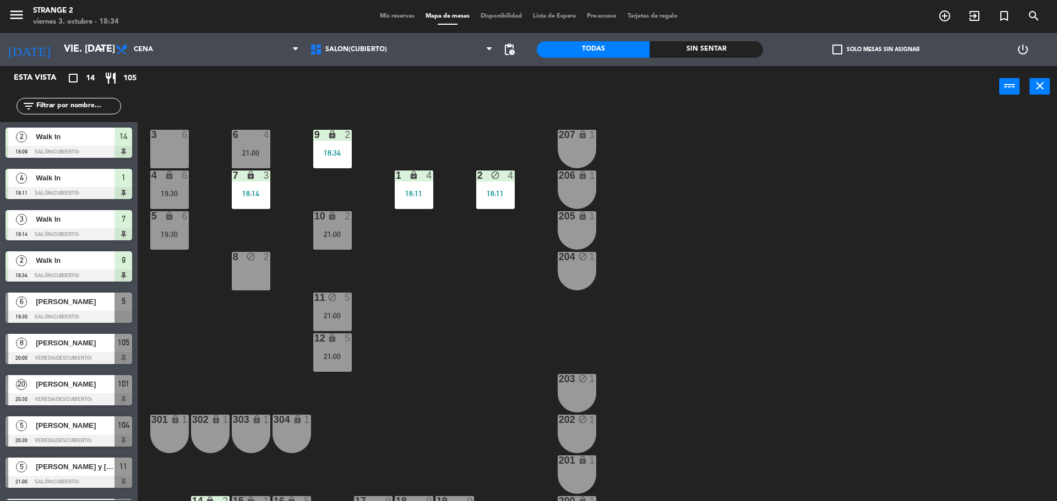
click at [176, 147] on div "3 6" at bounding box center [169, 149] width 39 height 39
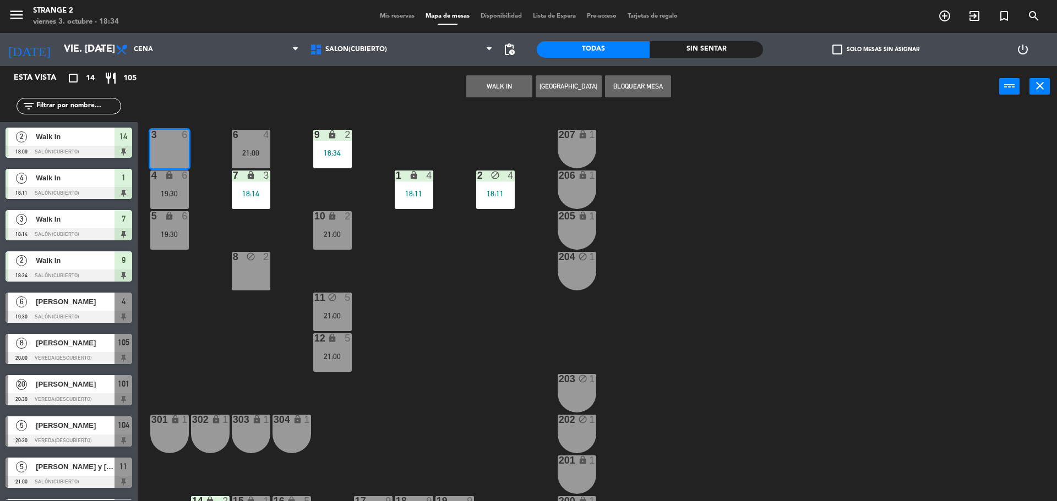
click at [501, 91] on button "WALK IN" at bounding box center [499, 86] width 66 height 22
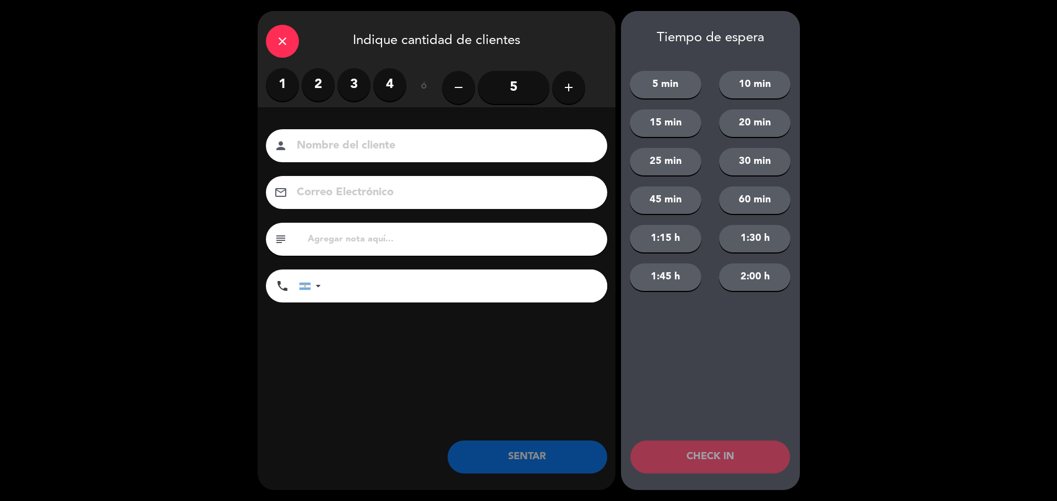
click at [279, 86] on label "1" at bounding box center [282, 84] width 33 height 33
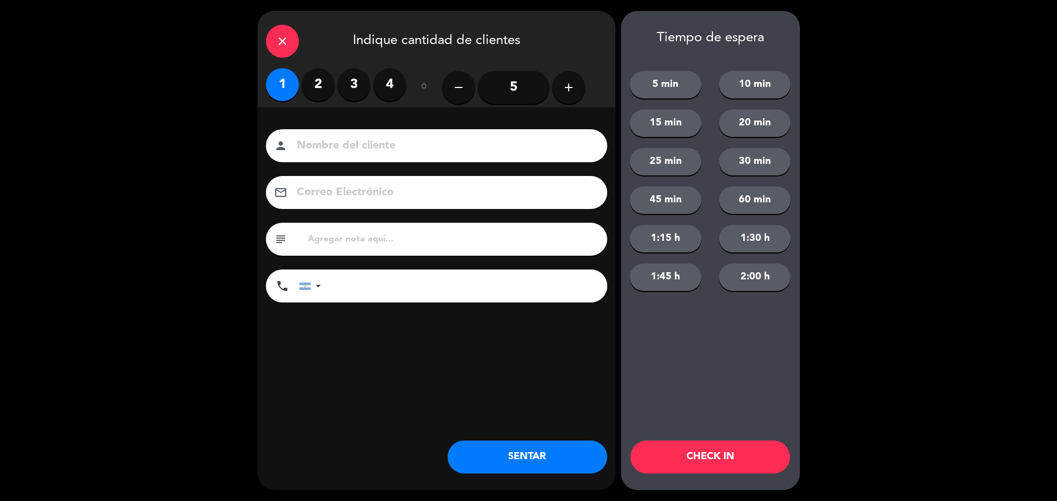
click at [563, 460] on button "SENTAR" at bounding box center [527, 457] width 160 height 33
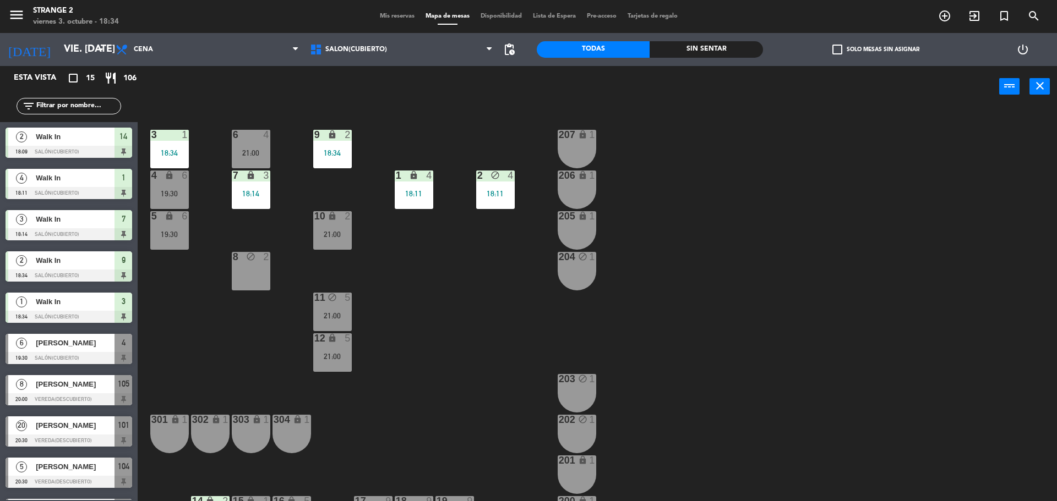
click at [575, 149] on div "207 lock 1" at bounding box center [576, 149] width 39 height 39
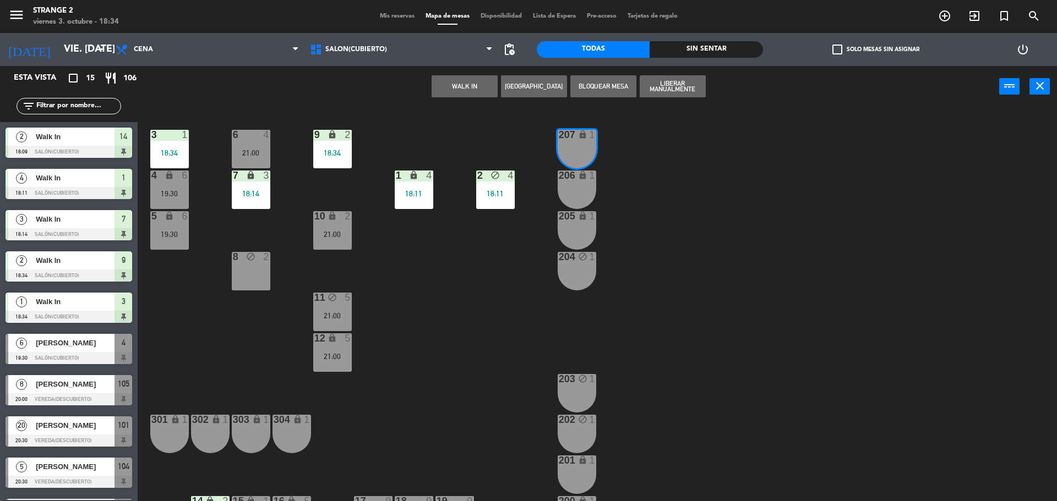
click at [578, 195] on div "206 lock 1" at bounding box center [576, 190] width 39 height 39
click at [472, 88] on button "WALK IN" at bounding box center [464, 86] width 66 height 22
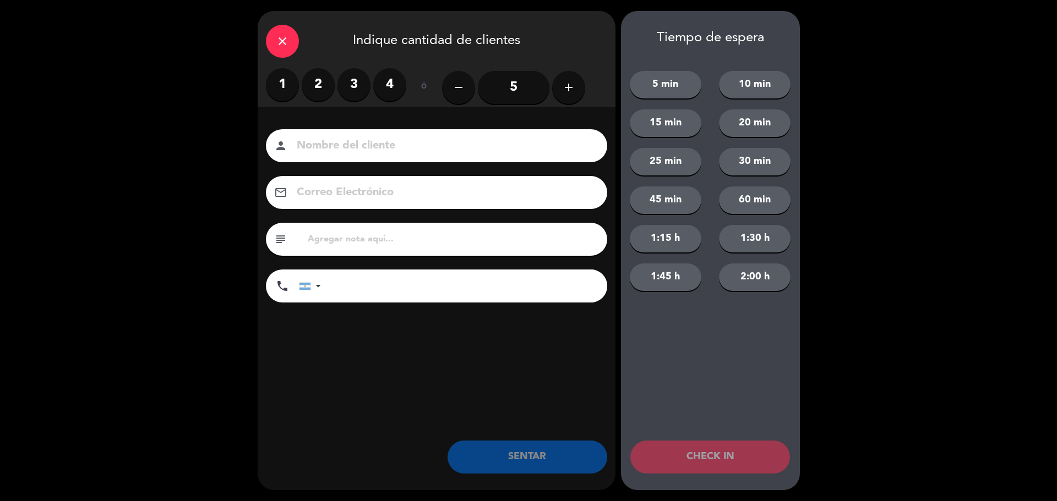
click at [318, 83] on label "2" at bounding box center [318, 84] width 33 height 33
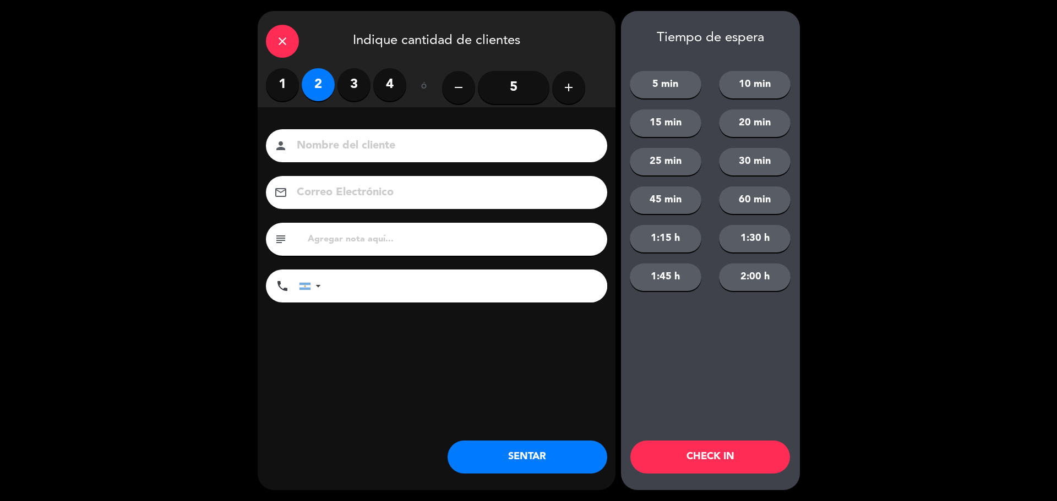
click at [495, 468] on button "SENTAR" at bounding box center [527, 457] width 160 height 33
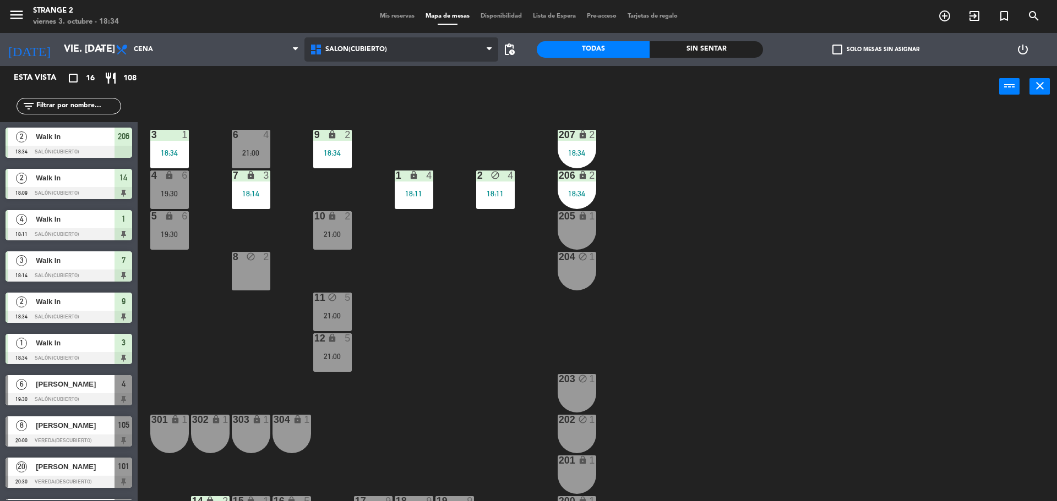
drag, startPoint x: 345, startPoint y: 46, endPoint x: 346, endPoint y: 64, distance: 17.6
click at [345, 46] on span "Salón(Cubierto)" at bounding box center [356, 50] width 62 height 8
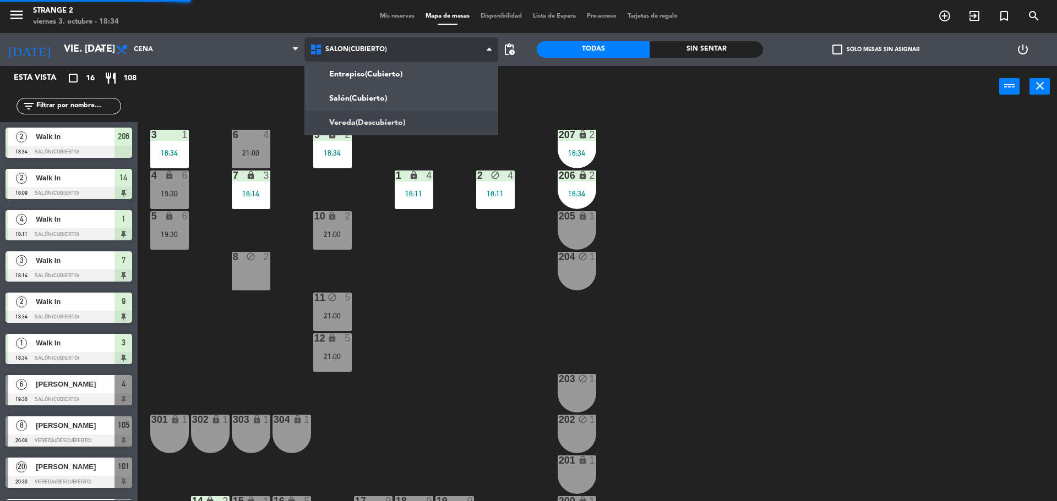
click at [346, 116] on ng-component "menu Strange 2 viernes 3. octubre - 18:34 Mis reservas Mapa de mesas Disponibil…" at bounding box center [528, 252] width 1057 height 504
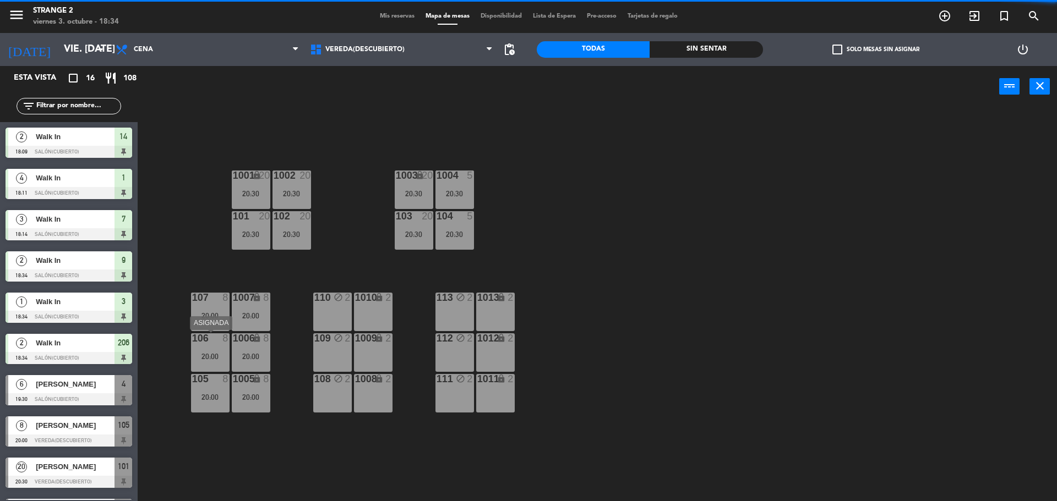
click at [225, 334] on div "1006" at bounding box center [232, 339] width 18 height 10
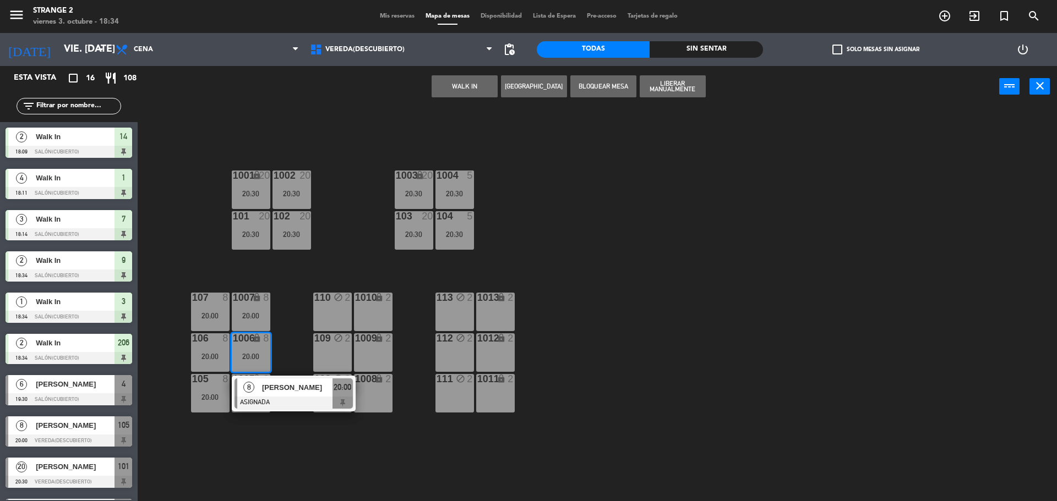
click at [267, 387] on span "[PERSON_NAME]" at bounding box center [297, 388] width 70 height 12
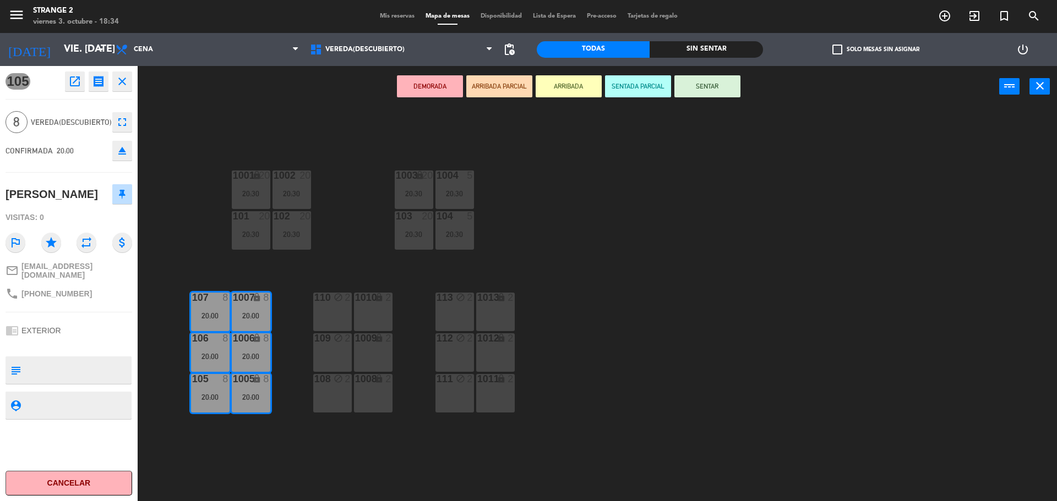
click at [119, 157] on icon "eject" at bounding box center [122, 150] width 13 height 13
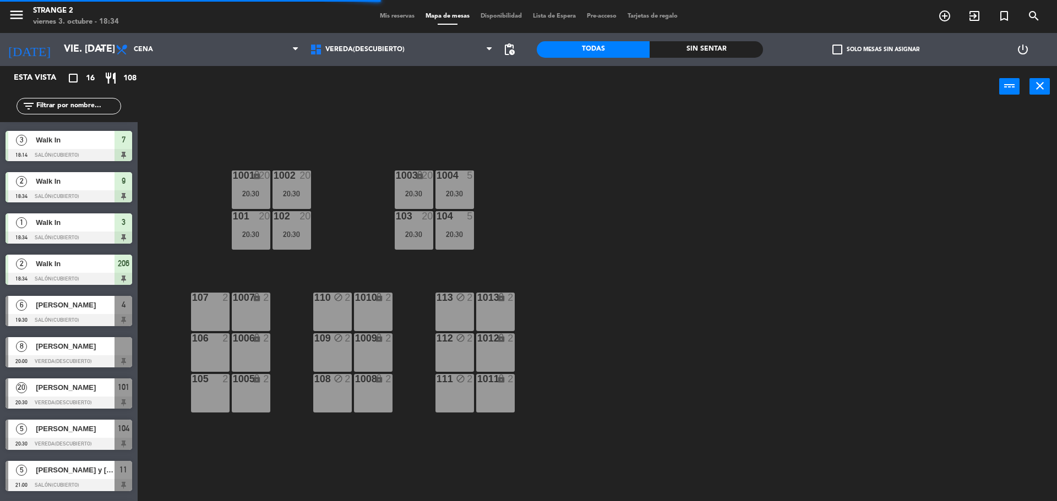
scroll to position [165, 0]
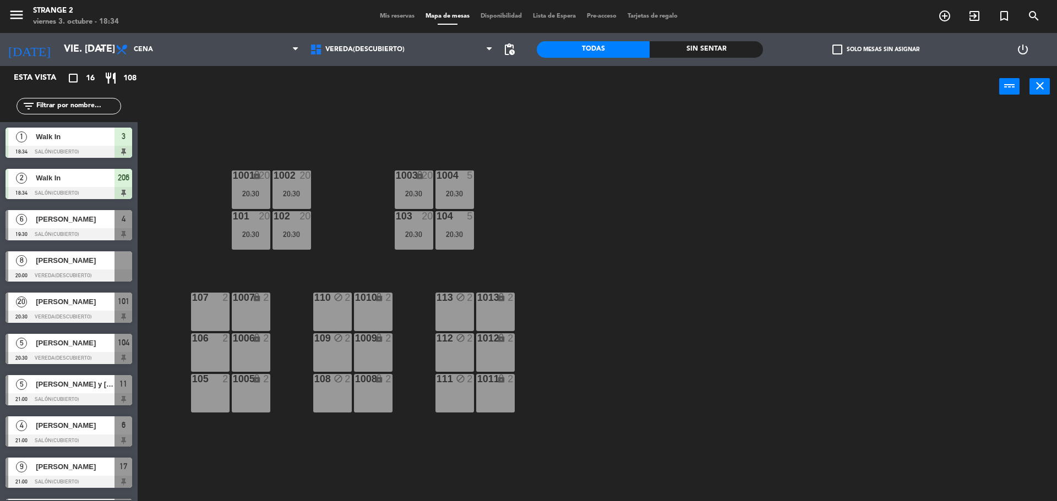
click at [83, 260] on span "[PERSON_NAME]" at bounding box center [75, 261] width 79 height 12
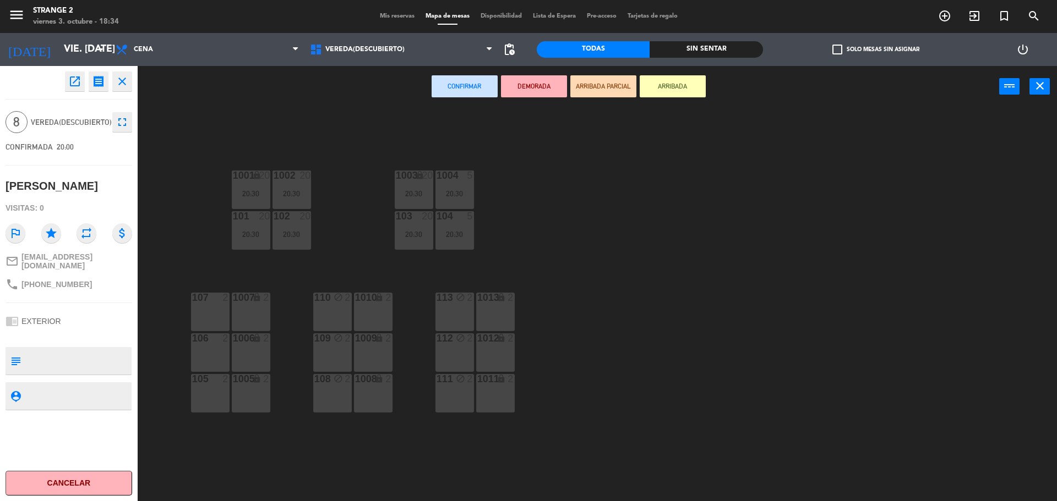
click at [337, 320] on div "110 block 2" at bounding box center [332, 312] width 39 height 39
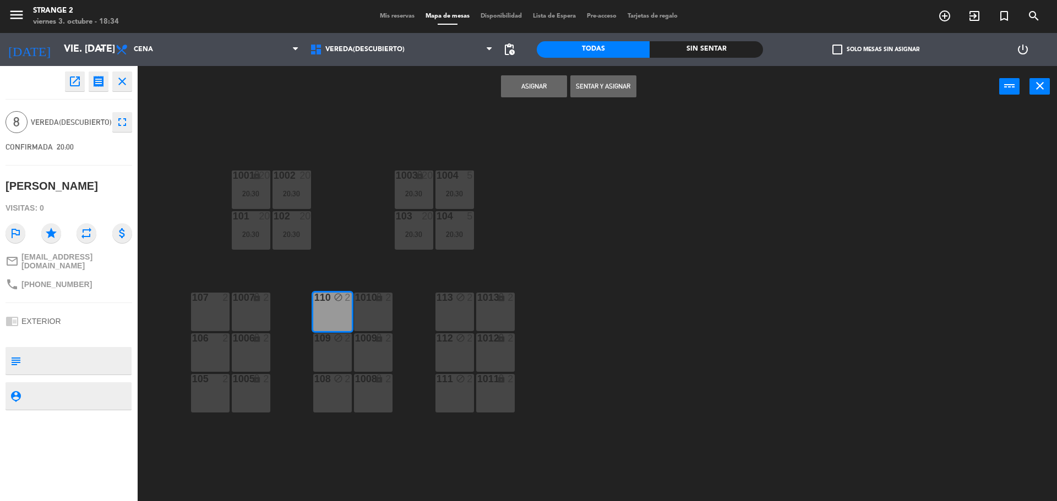
click at [363, 316] on div "1010 lock 2" at bounding box center [373, 312] width 39 height 39
drag, startPoint x: 366, startPoint y: 347, endPoint x: 348, endPoint y: 348, distance: 17.6
click at [365, 347] on div "1009 lock 2" at bounding box center [373, 353] width 39 height 39
click at [343, 348] on div "109 block 2" at bounding box center [332, 353] width 39 height 39
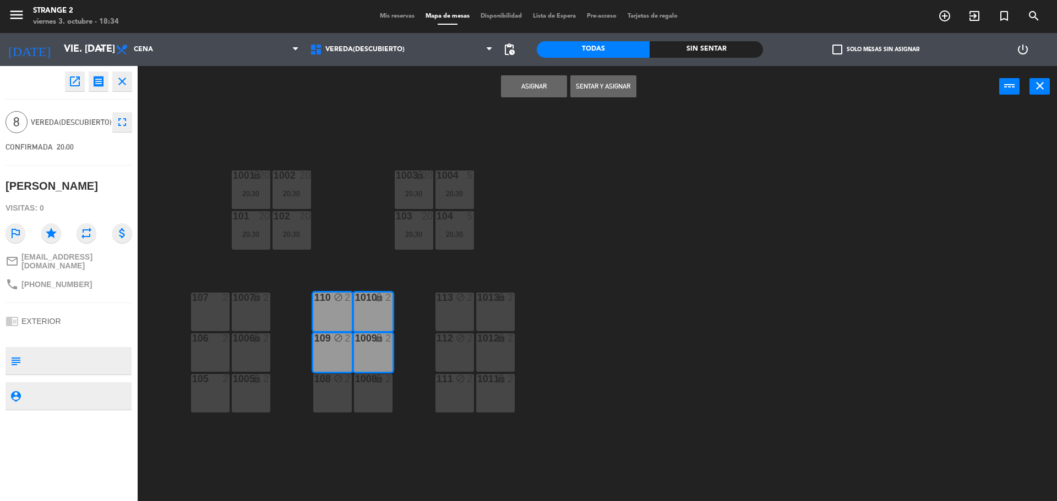
click at [337, 400] on div "108 block 2" at bounding box center [332, 393] width 39 height 39
click at [358, 401] on div "1008 lock 2" at bounding box center [373, 393] width 39 height 39
click at [534, 89] on button "Asignar" at bounding box center [534, 86] width 66 height 22
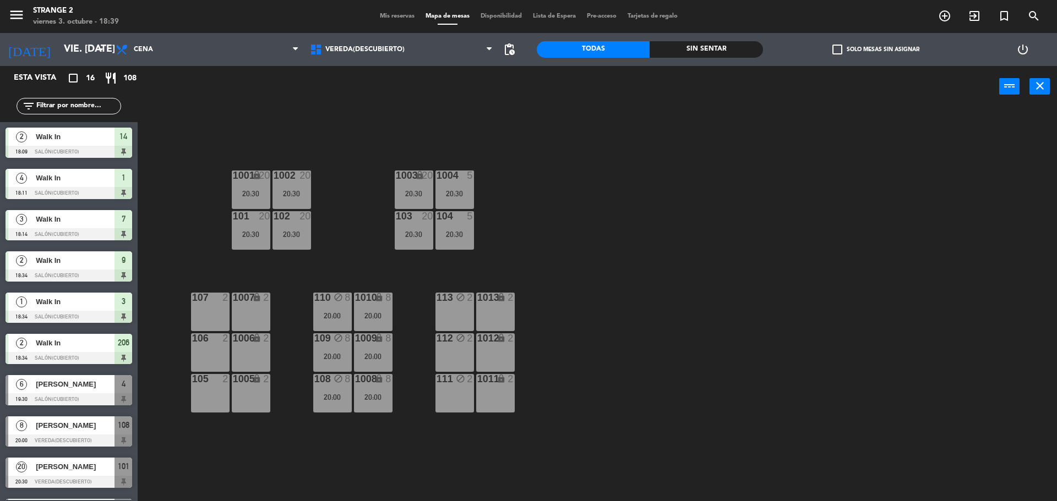
click at [210, 400] on div "105 2" at bounding box center [210, 393] width 39 height 39
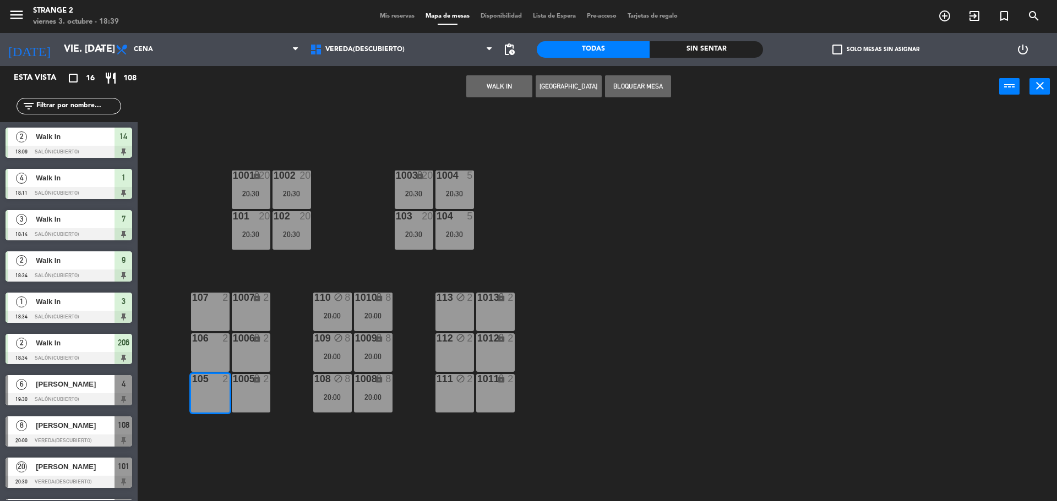
click at [510, 81] on button "WALK IN" at bounding box center [499, 86] width 66 height 22
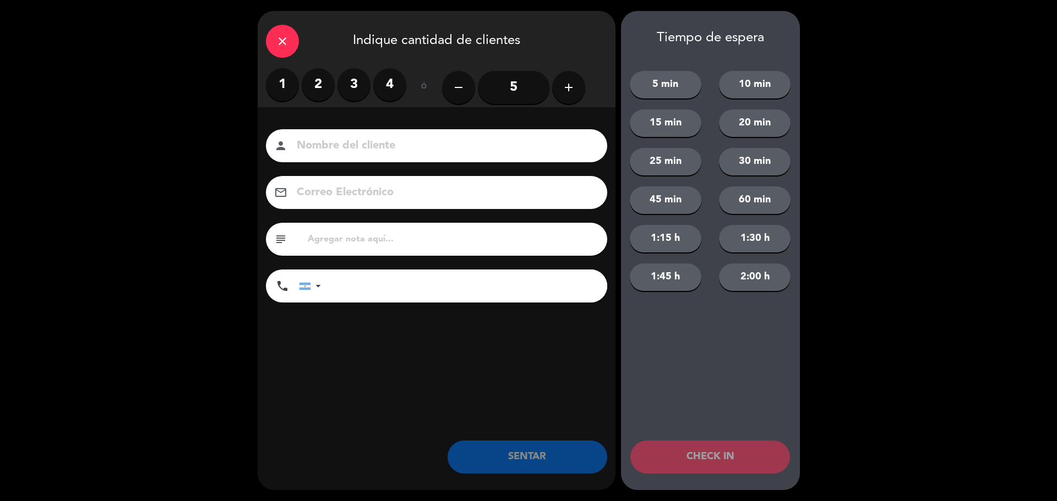
click at [539, 89] on input "5" at bounding box center [514, 87] width 72 height 33
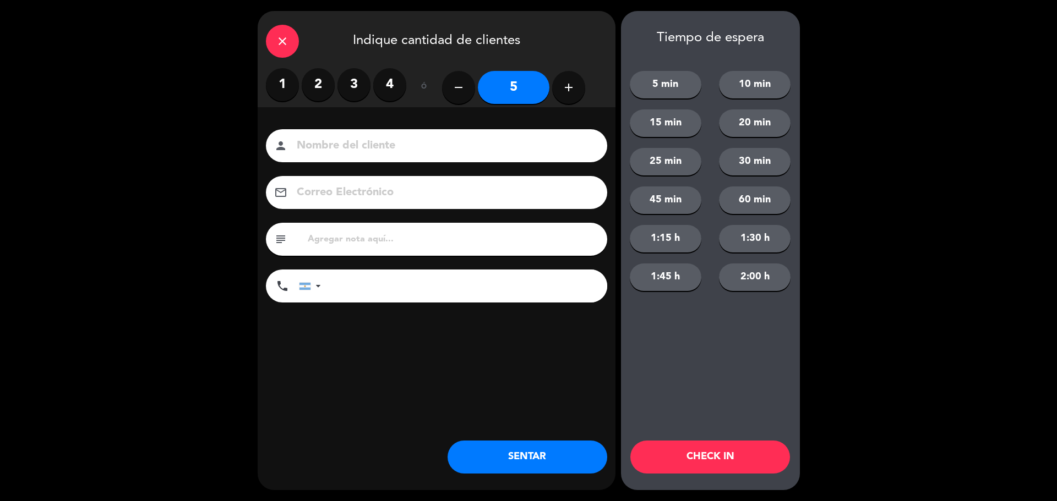
click at [580, 90] on button "add" at bounding box center [568, 87] width 33 height 33
type input "6"
click at [514, 486] on div "close Indique cantidad de clientes 1 2 3 4 ó remove 6 add Nombre del cliente pe…" at bounding box center [437, 250] width 358 height 479
click at [506, 445] on button "SENTAR" at bounding box center [527, 457] width 160 height 33
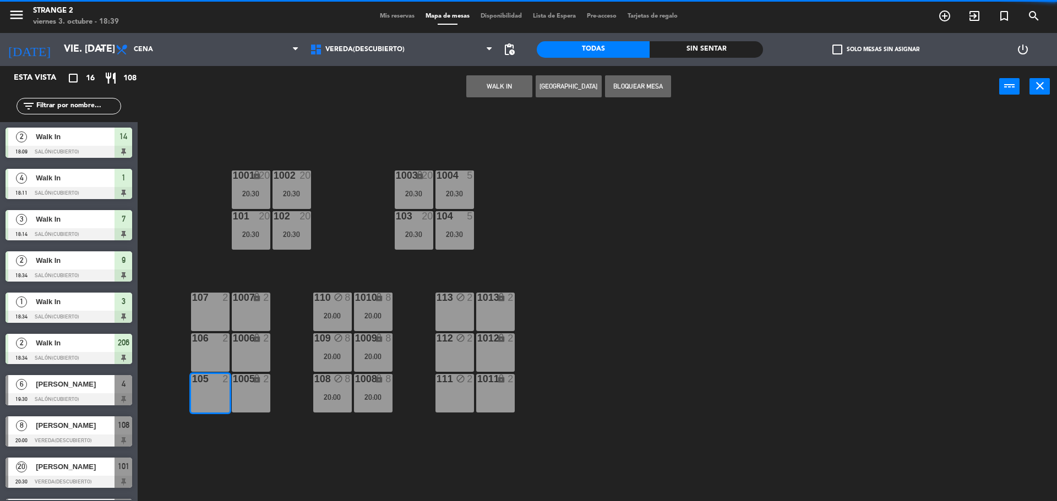
click at [517, 455] on div "1001 lock 20 20:30 1002 20 20:30 1003 lock 20 20:30 1004 5 20:30 101 20 20:30 1…" at bounding box center [602, 307] width 909 height 394
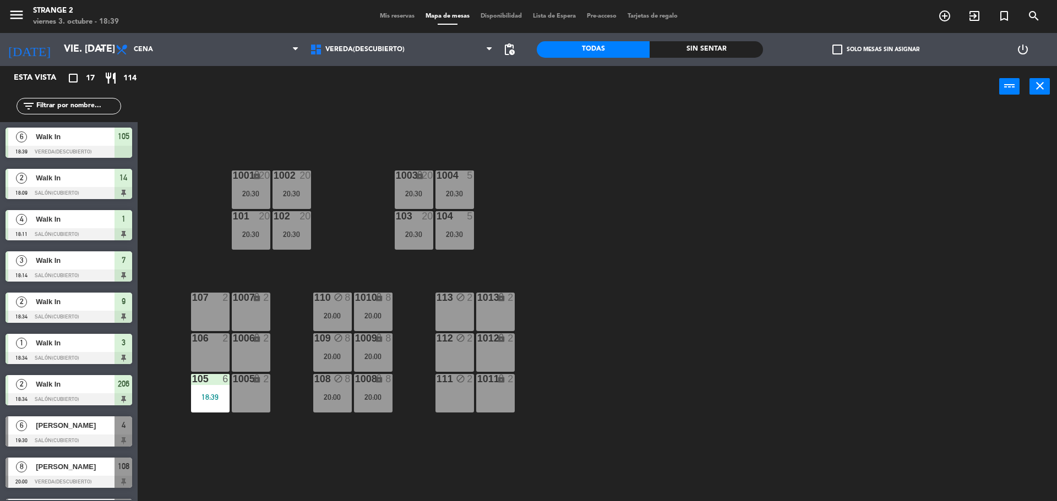
click at [204, 392] on div "105 6 18:39" at bounding box center [210, 393] width 39 height 39
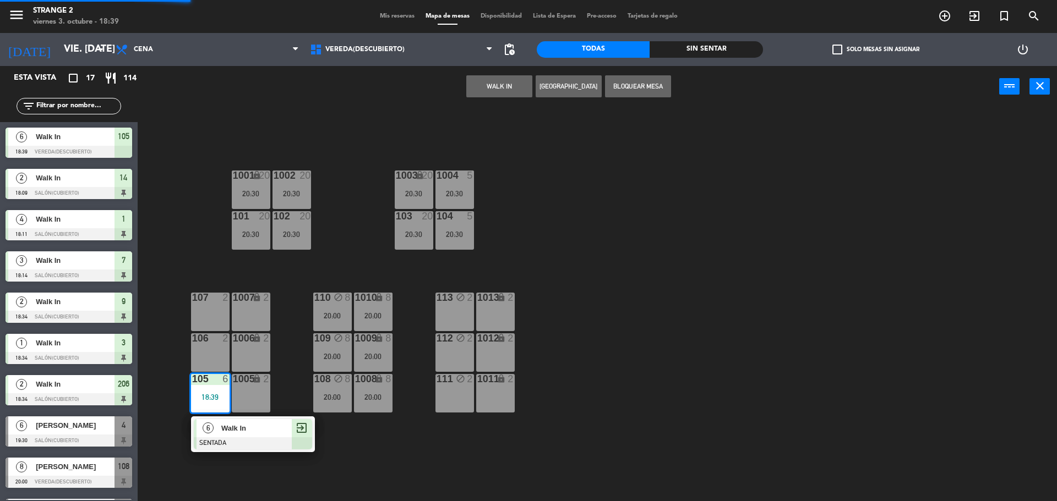
click at [243, 435] on div "Walk In" at bounding box center [256, 428] width 72 height 18
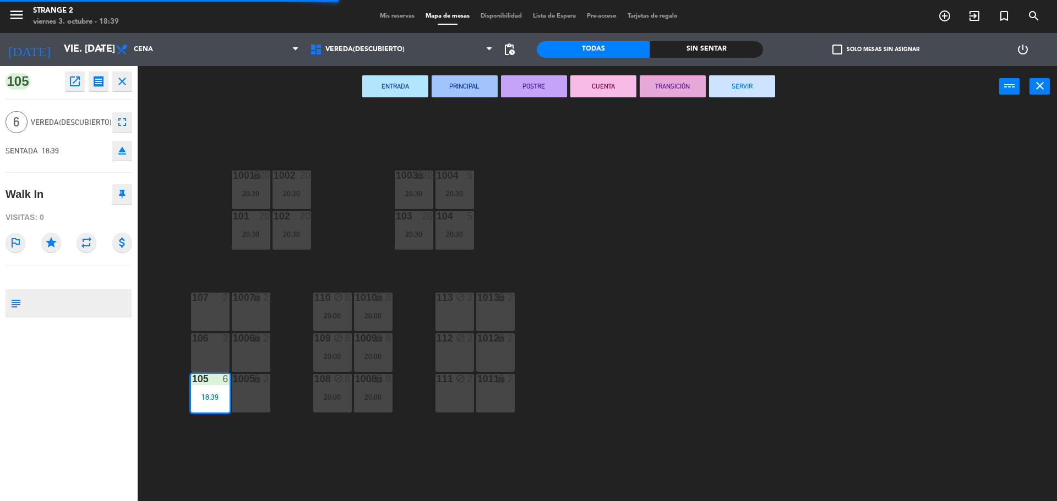
click at [132, 149] on button "eject" at bounding box center [122, 151] width 20 height 20
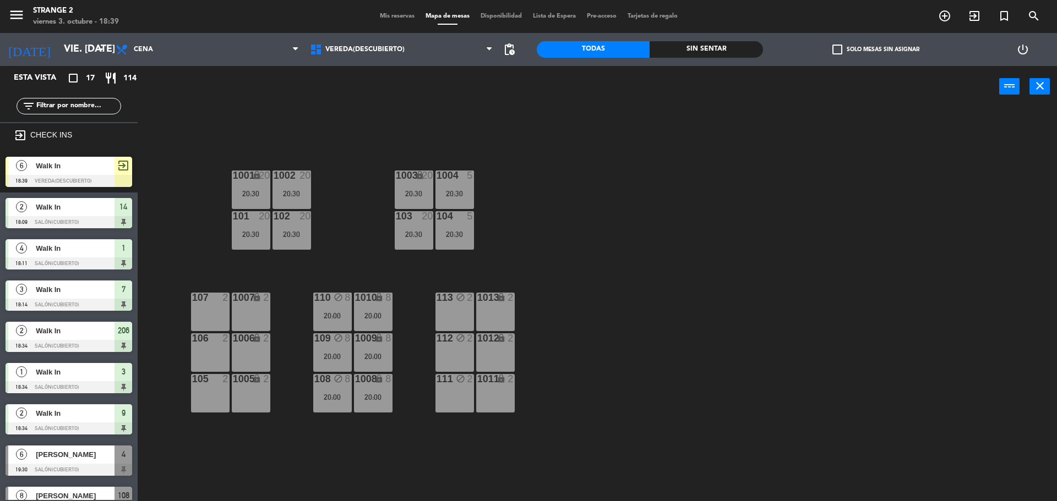
click at [111, 174] on div "Walk In" at bounding box center [75, 166] width 80 height 18
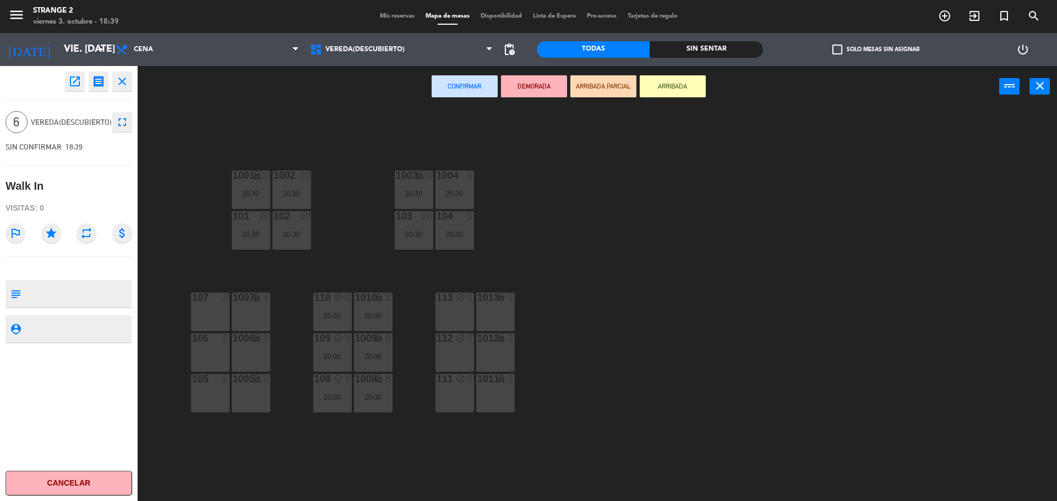
click at [220, 396] on div "105 2" at bounding box center [210, 393] width 39 height 39
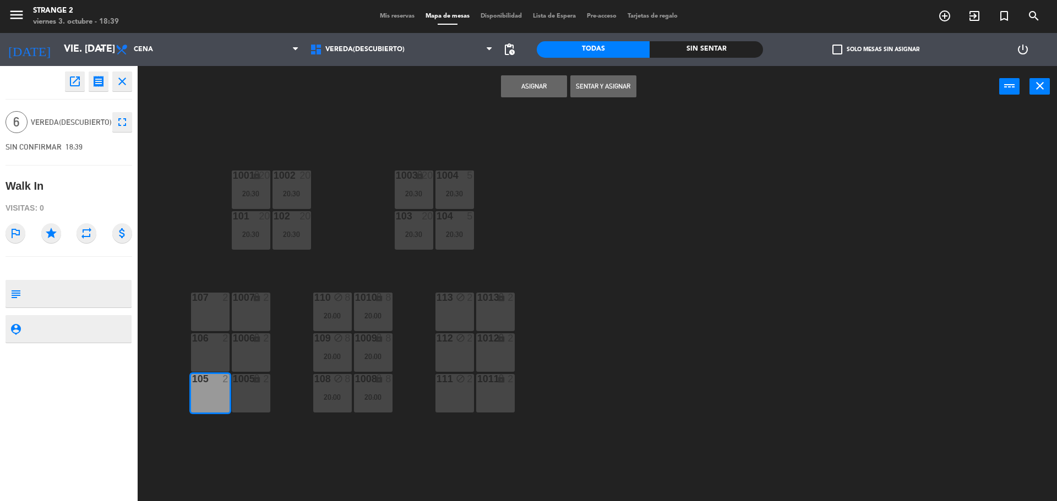
click at [255, 354] on div "1006 lock 2" at bounding box center [251, 353] width 39 height 39
click at [215, 353] on div "106 2" at bounding box center [210, 353] width 39 height 39
click at [249, 391] on div "1005 lock 2" at bounding box center [251, 393] width 39 height 39
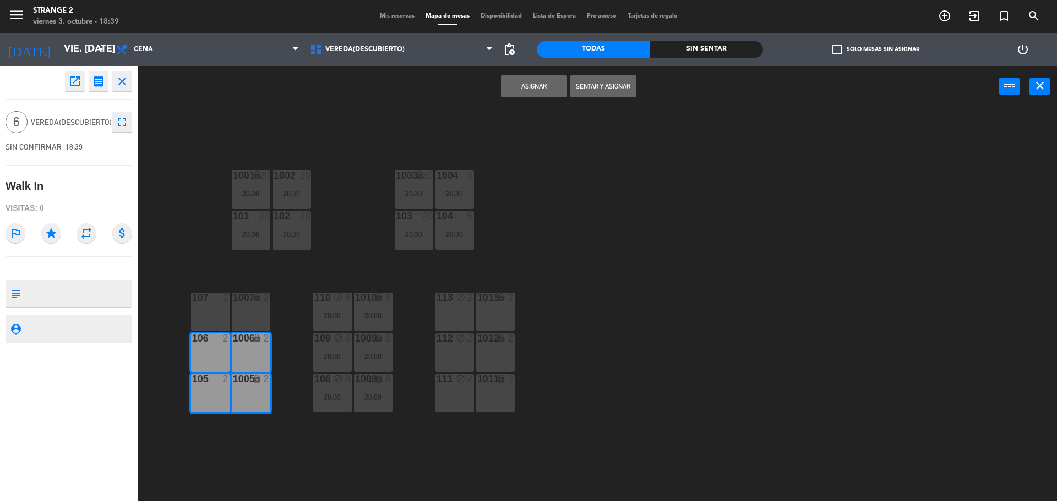
click at [211, 315] on div "107 2" at bounding box center [210, 312] width 39 height 39
click at [254, 310] on div "1007 lock 2" at bounding box center [251, 312] width 39 height 39
click at [594, 86] on button "Sentar y Asignar" at bounding box center [603, 86] width 66 height 22
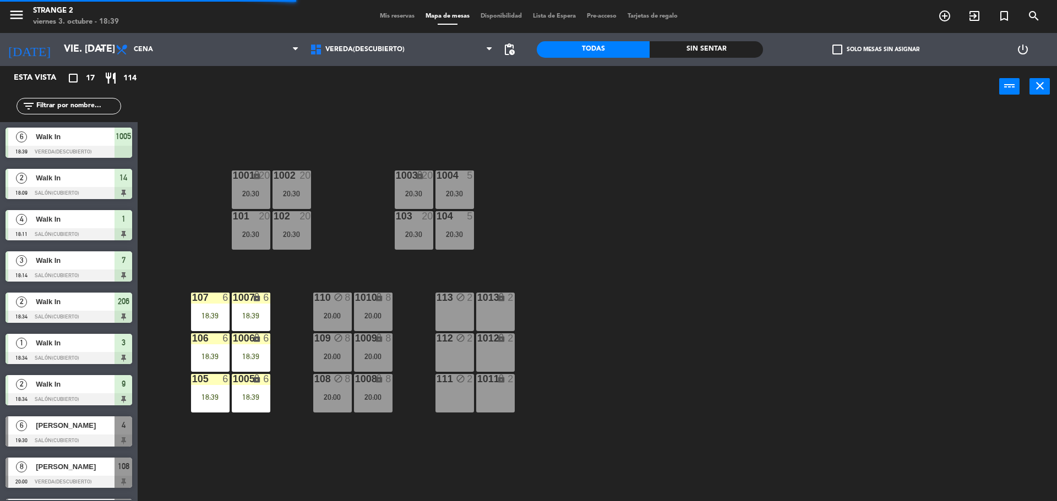
click at [252, 318] on div "18:39" at bounding box center [251, 316] width 39 height 8
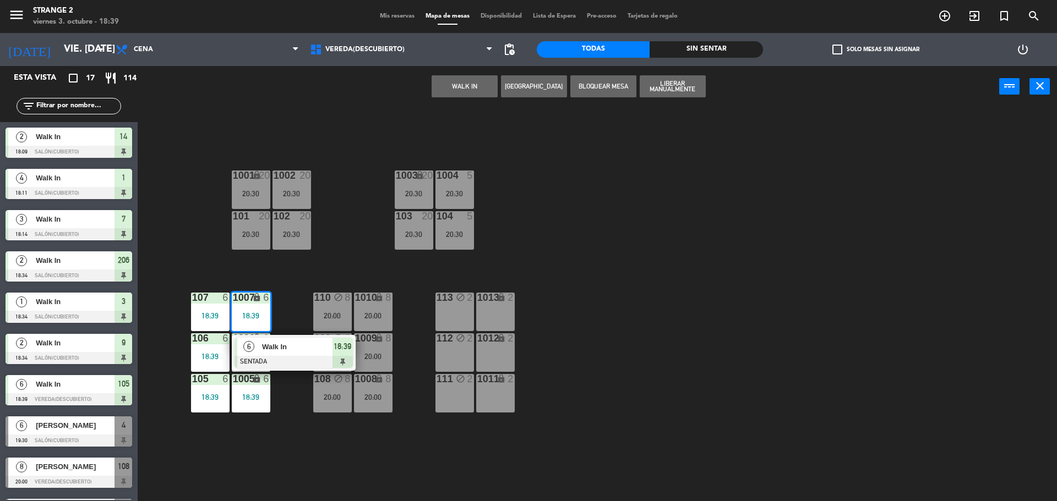
click at [311, 278] on div "1001 lock 20 20:30 1002 20 20:30 1003 lock 20 20:30 1004 5 20:30 101 20 20:30 1…" at bounding box center [602, 307] width 909 height 394
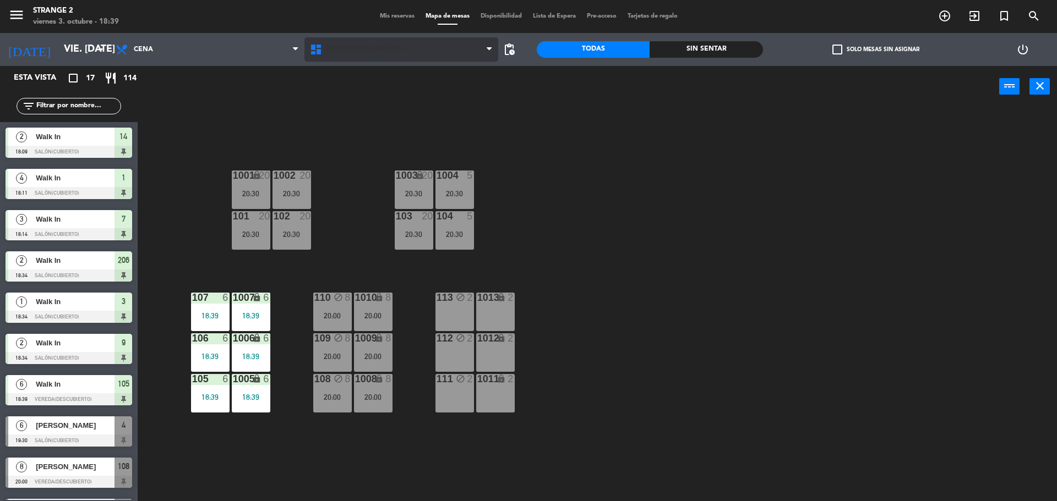
click at [381, 47] on span "Vereda(Descubierto)" at bounding box center [364, 50] width 79 height 8
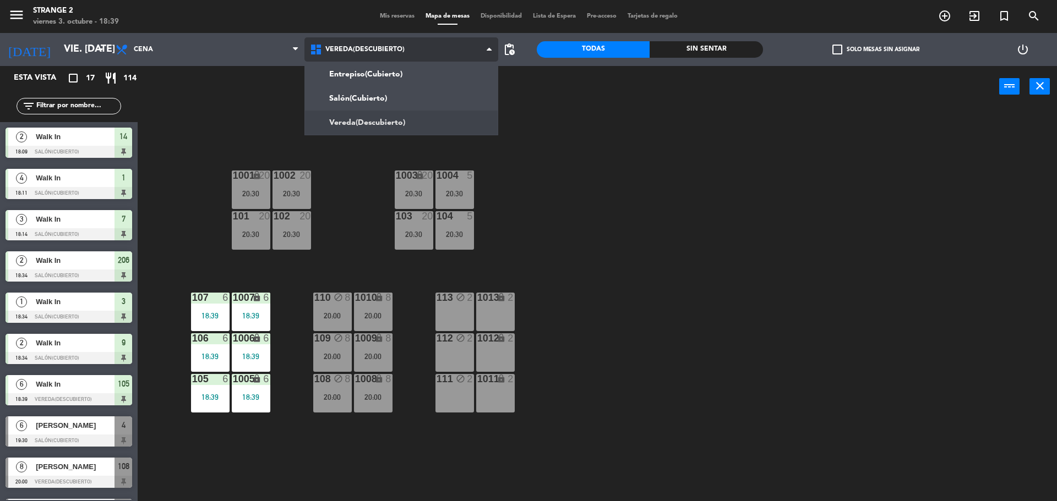
click at [380, 103] on ng-component "menu Strange 2 viernes 3. octubre - 18:39 Mis reservas Mapa de mesas Disponibil…" at bounding box center [528, 252] width 1057 height 504
